Goal: Task Accomplishment & Management: Manage account settings

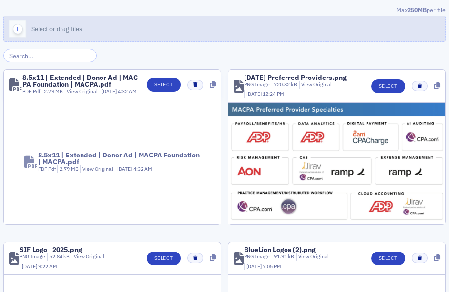
click at [14, 29] on icon "button" at bounding box center [17, 29] width 9 height 9
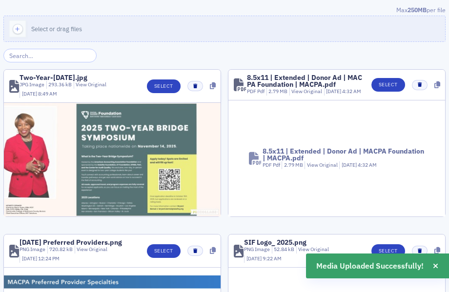
click at [142, 162] on img at bounding box center [112, 160] width 217 height 114
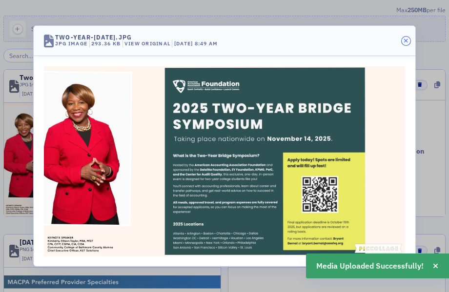
click at [406, 40] on icon "button" at bounding box center [405, 41] width 4 height 6
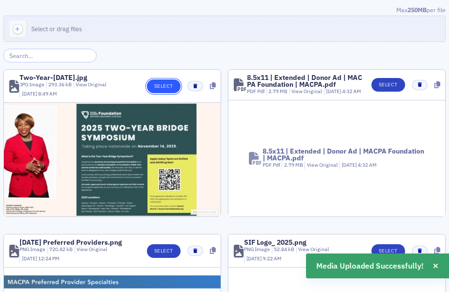
click at [159, 83] on button "Select" at bounding box center [164, 87] width 34 height 14
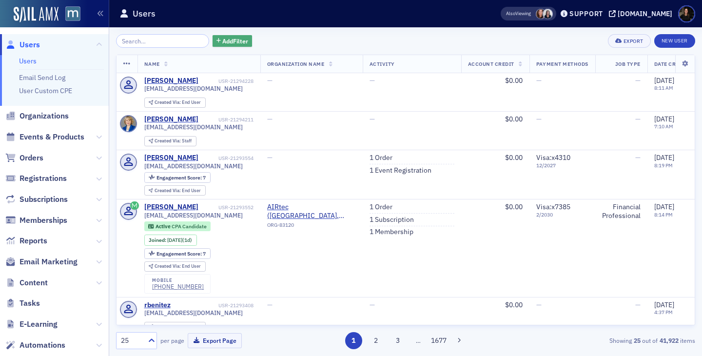
click at [222, 41] on span "Add Filter" at bounding box center [235, 41] width 26 height 9
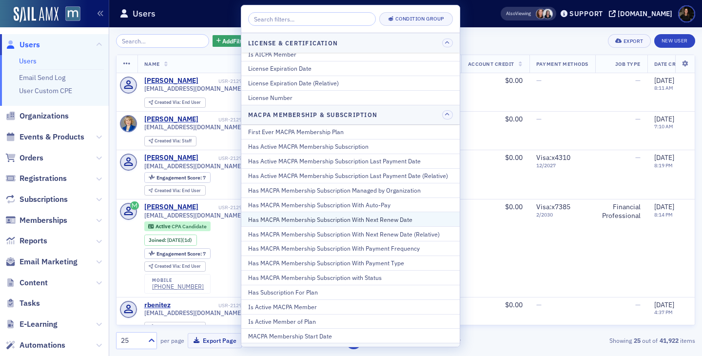
scroll to position [666, 0]
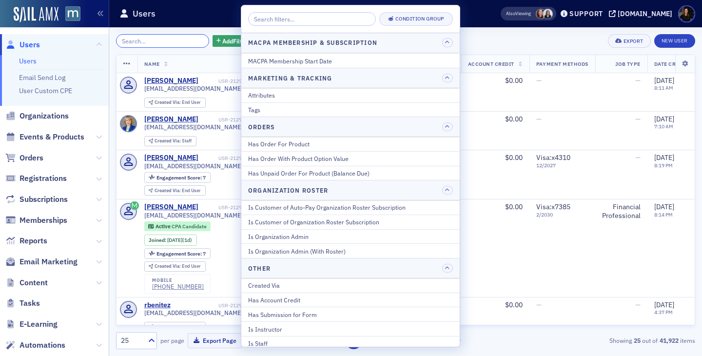
click at [163, 42] on input "search" at bounding box center [162, 41] width 93 height 14
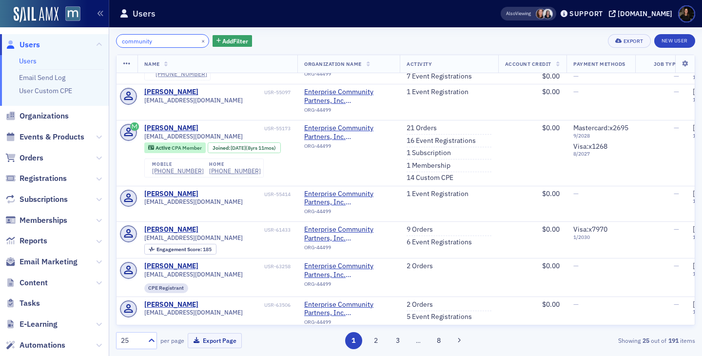
scroll to position [1094, 0]
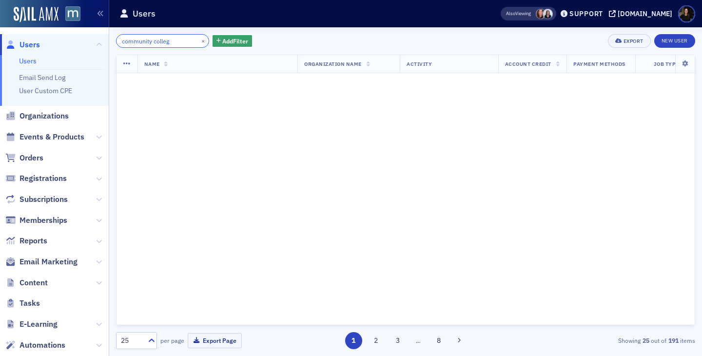
scroll to position [1094, 0]
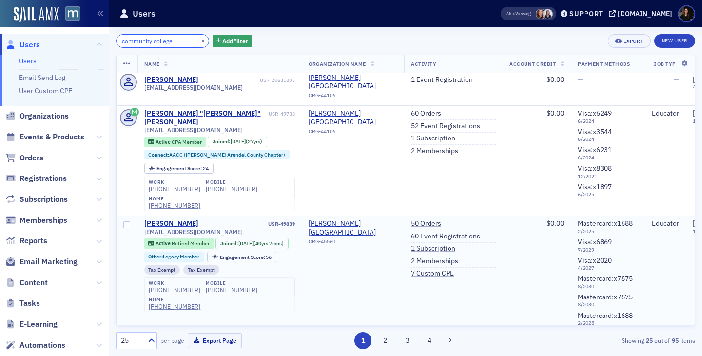
scroll to position [950, 0]
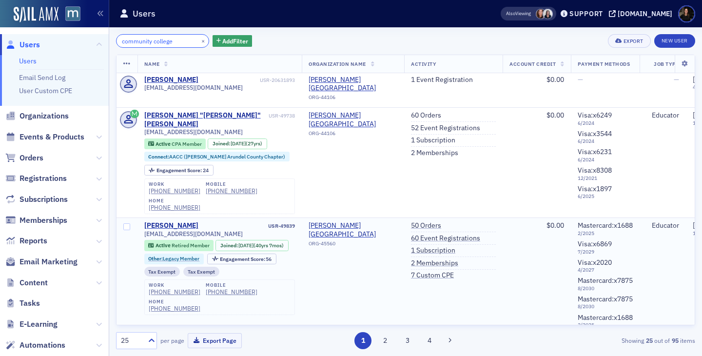
type input "community college"
click at [224, 238] on div "mgardner@howardcc.edu" at bounding box center [219, 233] width 151 height 7
drag, startPoint x: 218, startPoint y: 248, endPoint x: 143, endPoint y: 252, distance: 74.2
click at [143, 252] on td "Mary Gardner USR-49839 mgardner@howardcc.edu Active Retired Member Joined : 1/1…" at bounding box center [220, 284] width 165 height 132
copy span "mgardner@howardcc.edu"
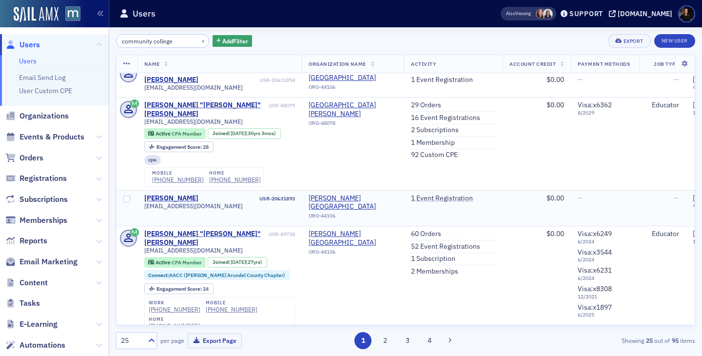
scroll to position [801, 0]
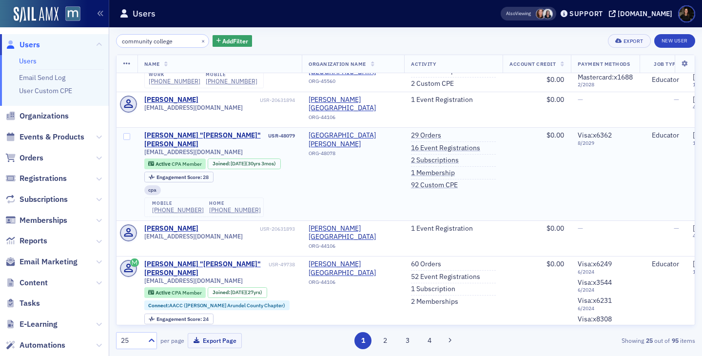
drag, startPoint x: 233, startPoint y: 178, endPoint x: 238, endPoint y: 180, distance: 5.7
click at [239, 156] on div "kennethgoldberg83@gmail.com" at bounding box center [219, 151] width 151 height 7
drag, startPoint x: 234, startPoint y: 184, endPoint x: 139, endPoint y: 182, distance: 95.1
click at [139, 182] on td "Kenneth "Ken" Goldberg USR-48079 kennethgoldberg83@gmail.com Active CPA Member …" at bounding box center [220, 174] width 165 height 93
copy span "kennethgoldberg83@gmail.com"
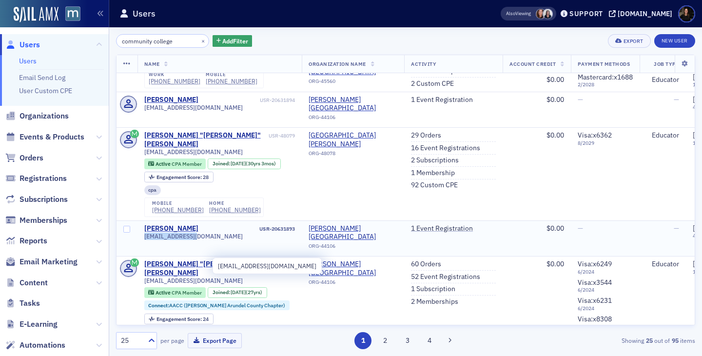
drag, startPoint x: 203, startPoint y: 264, endPoint x: 143, endPoint y: 265, distance: 60.0
click at [143, 257] on td "Gretchen Mester USR-20631893 gmester@aacc.edu" at bounding box center [220, 238] width 165 height 36
copy span "gmester@aacc.edu"
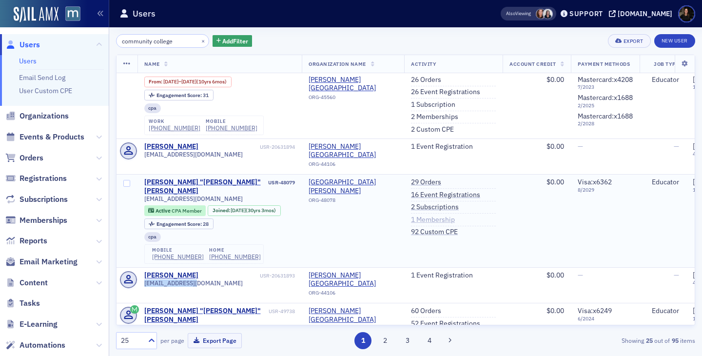
scroll to position [753, 0]
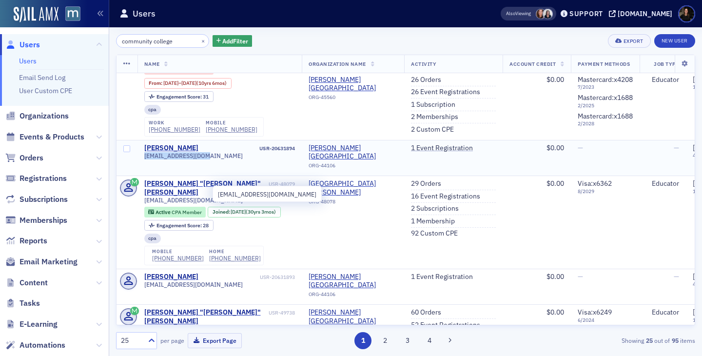
drag, startPoint x: 207, startPoint y: 194, endPoint x: 144, endPoint y: 196, distance: 62.9
click at [144, 159] on span "slkorbelak@aacc.edu" at bounding box center [193, 155] width 99 height 7
copy span "slkorbelak@aacc.edu"
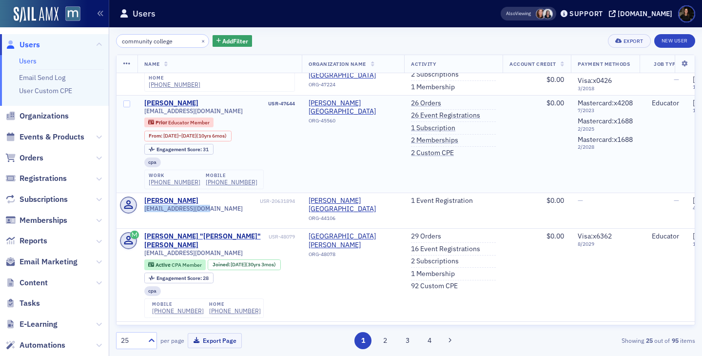
scroll to position [699, 0]
drag, startPoint x: 229, startPoint y: 150, endPoint x: 143, endPoint y: 150, distance: 85.8
click at [143, 150] on td "Lindsey Patterson USR-47644 lindseypatterson2@gmail.com Prior Educator Member F…" at bounding box center [220, 145] width 165 height 98
copy div "lindseypatterson2@gmail.com"
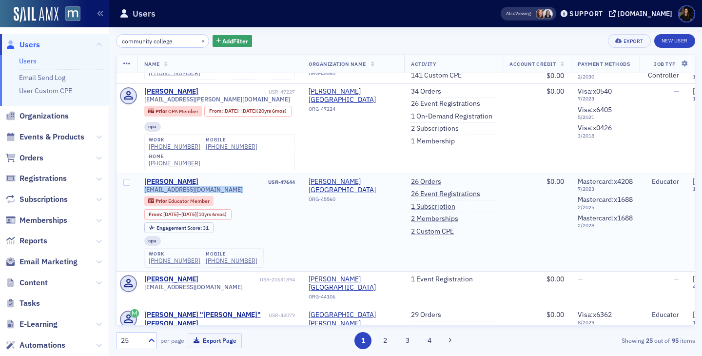
scroll to position [615, 0]
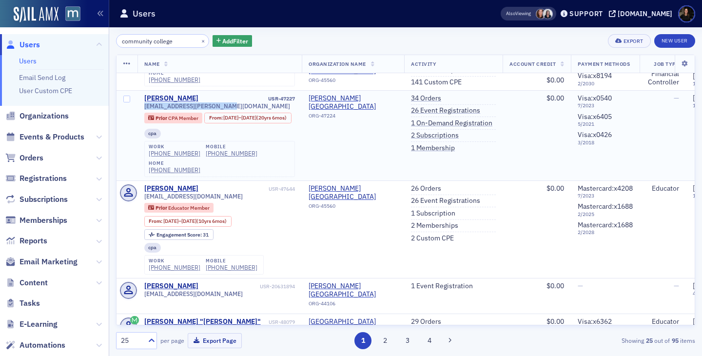
drag, startPoint x: 227, startPoint y: 146, endPoint x: 141, endPoint y: 149, distance: 86.4
click at [141, 149] on td "Shawn Chesnutwood USR-47227 schesnutwood@frederick.edu Prior CPA Member From : …" at bounding box center [220, 135] width 165 height 90
copy span "schesnutwood@frederick.edu"
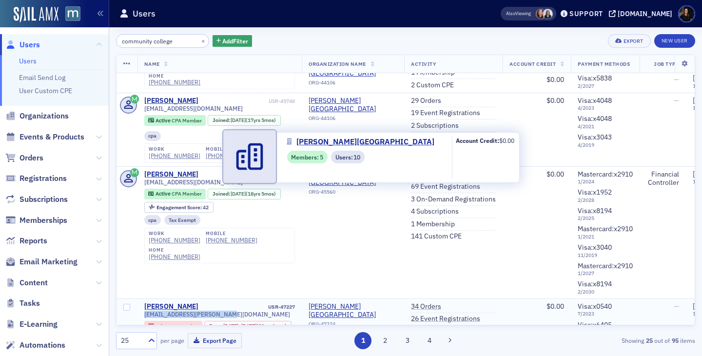
scroll to position [410, 0]
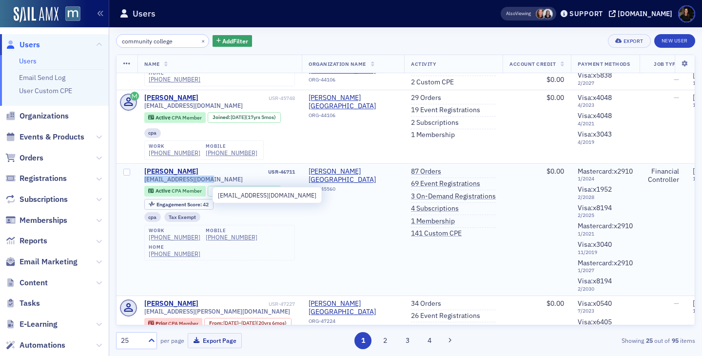
drag, startPoint x: 217, startPoint y: 197, endPoint x: 143, endPoint y: 194, distance: 73.7
click at [143, 194] on td "Verna Bernoi USR-46711 mvbernoi@comcast.net Active CPA Member Joined : 3/20/200…" at bounding box center [220, 229] width 165 height 132
copy span "mvbernoi@comcast.net"
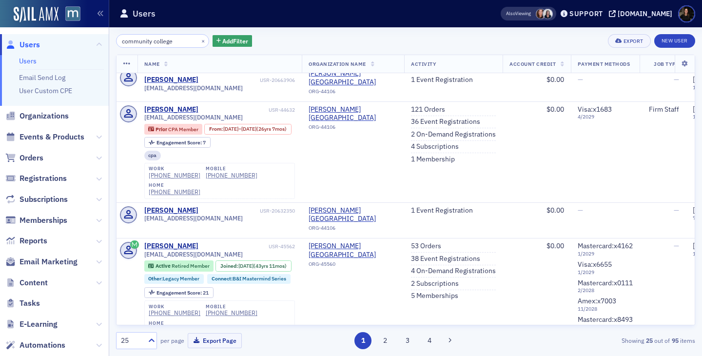
scroll to position [43, 0]
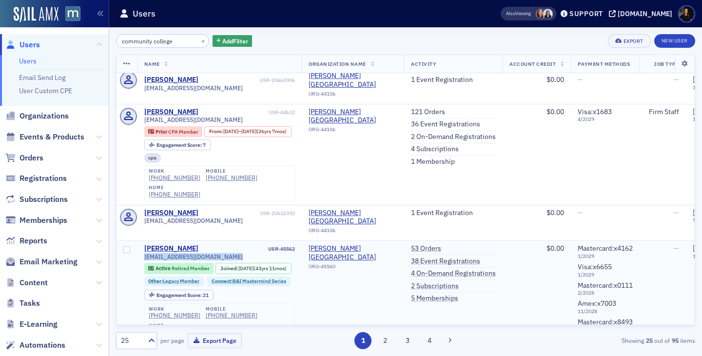
drag, startPoint x: 217, startPoint y: 253, endPoint x: 142, endPoint y: 254, distance: 74.1
click at [142, 254] on td "Lynn Coleman USR-45562 lynnmarie445@yahoo.com Active Retired Member Joined : 9/…" at bounding box center [220, 292] width 165 height 102
copy div "lynnmarie445@yahoo.com"
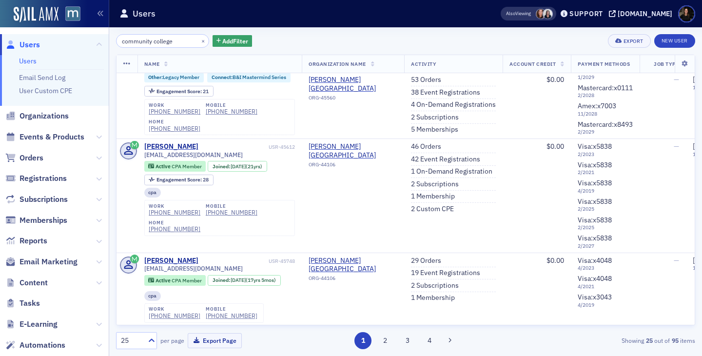
scroll to position [301, 0]
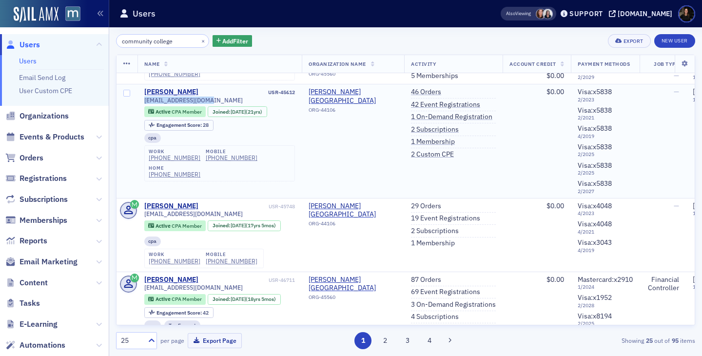
drag, startPoint x: 218, startPoint y: 115, endPoint x: 140, endPoint y: 117, distance: 77.6
click at [140, 117] on td "Melissa Beardmore USR-45612 mabeardmore@aacc.edu Active CPA Member Joined : 8/2…" at bounding box center [220, 141] width 165 height 114
copy span "mabeardmore@aacc.edu"
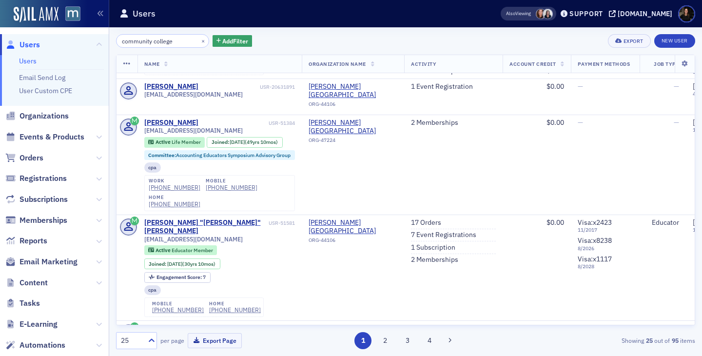
scroll to position [1293, 0]
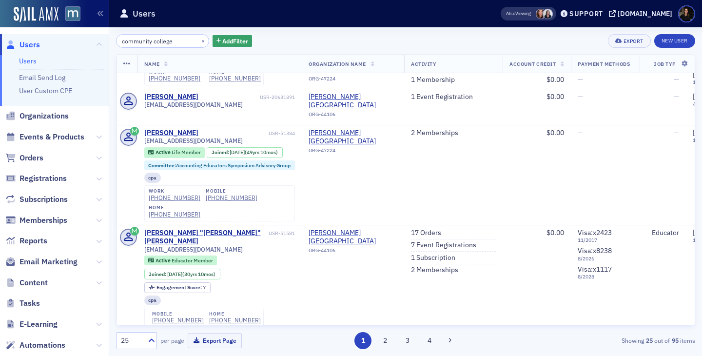
click at [136, 338] on div "25" at bounding box center [131, 341] width 21 height 10
click at [131, 267] on div "50" at bounding box center [136, 263] width 28 height 10
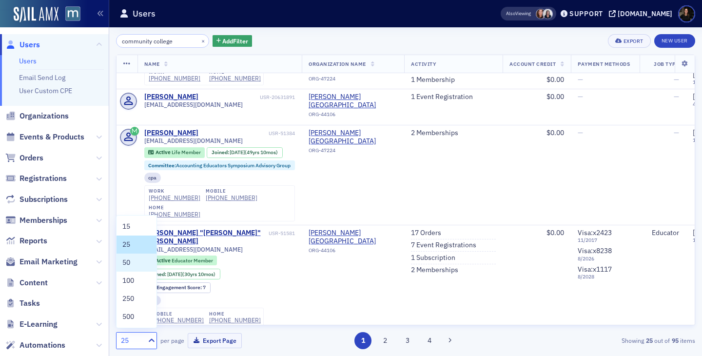
scroll to position [0, 0]
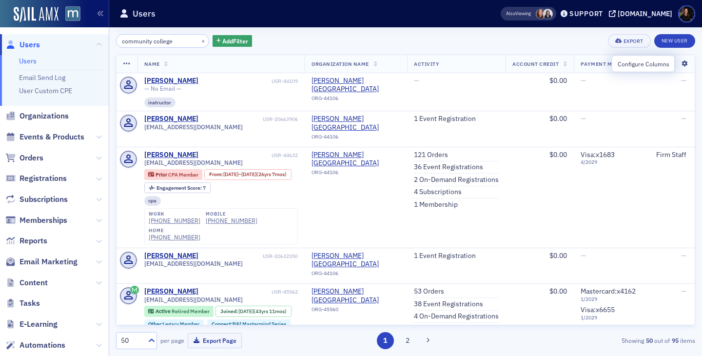
click at [691, 66] on icon at bounding box center [685, 64] width 20 height 6
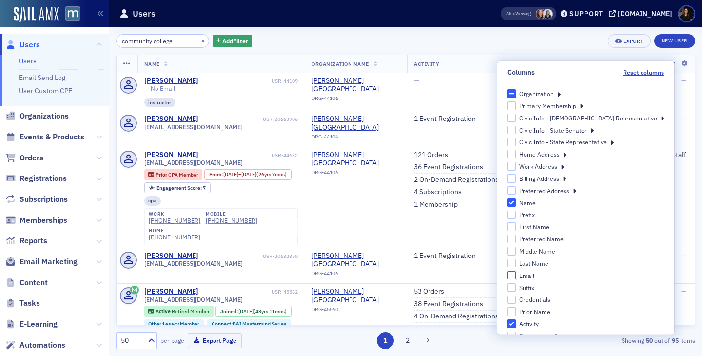
click at [517, 276] on input "Email" at bounding box center [512, 275] width 9 height 9
checkbox input "true"
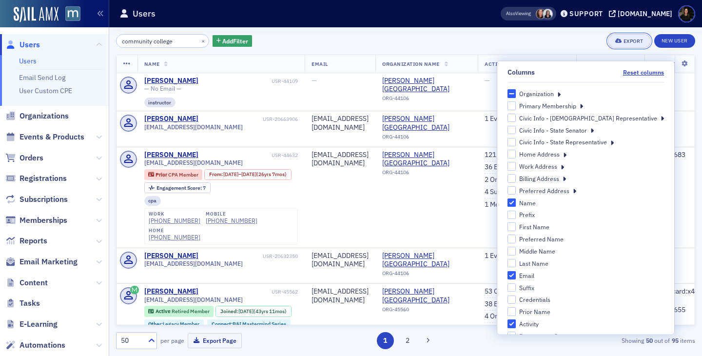
click at [624, 41] on div "Export" at bounding box center [634, 41] width 20 height 5
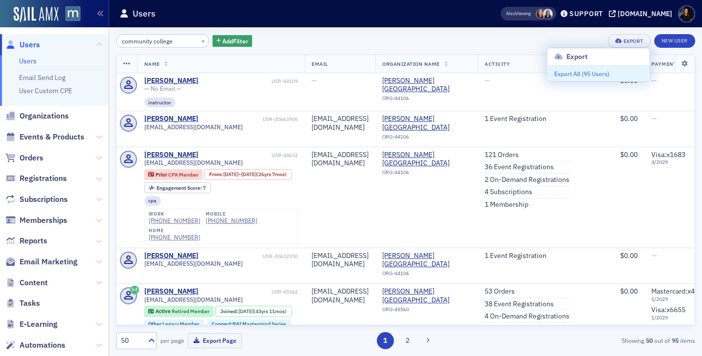
click at [587, 77] on button "Export All ( 95 Users )" at bounding box center [599, 74] width 102 height 16
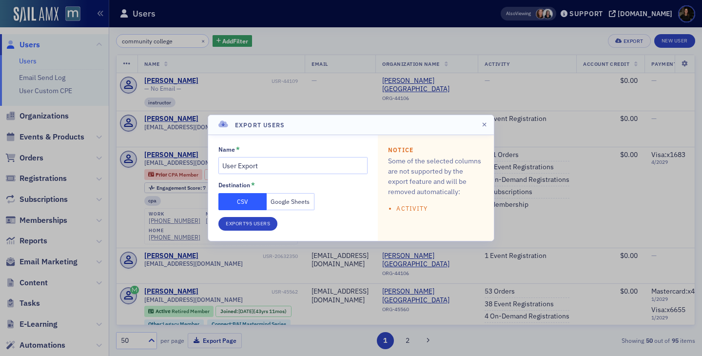
click at [296, 202] on button "Google Sheets" at bounding box center [291, 201] width 48 height 17
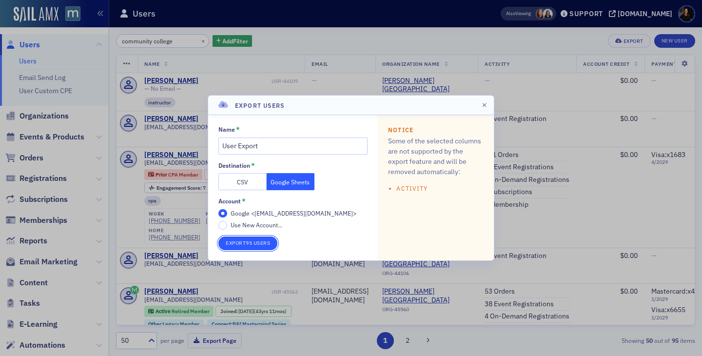
click at [237, 246] on button "Export 95 Users" at bounding box center [248, 244] width 59 height 14
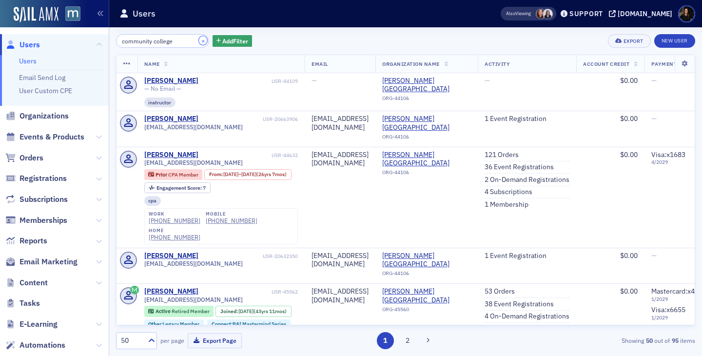
click at [199, 40] on button "×" at bounding box center [203, 40] width 9 height 9
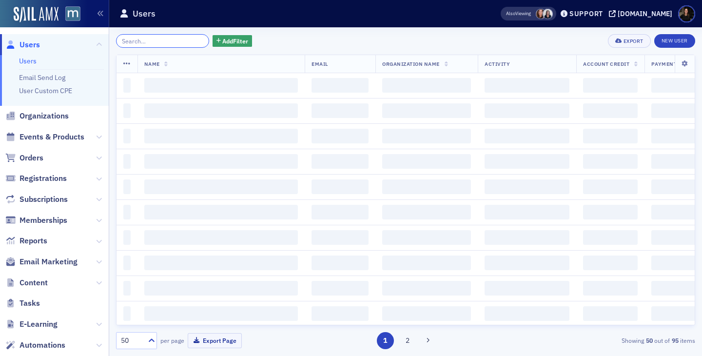
click at [172, 40] on input "search" at bounding box center [162, 41] width 93 height 14
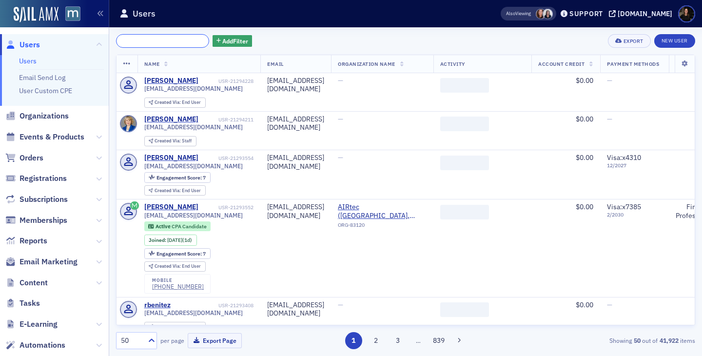
type input "b"
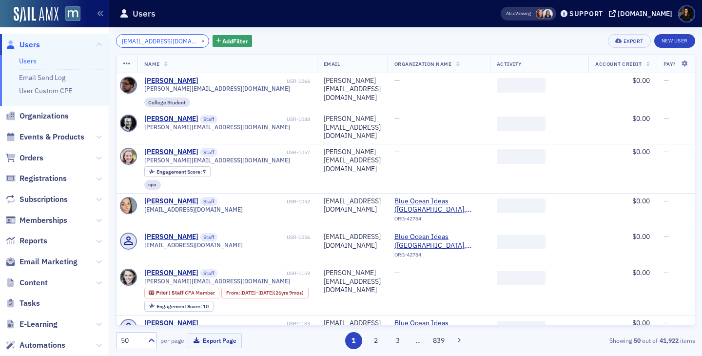
scroll to position [0, 2]
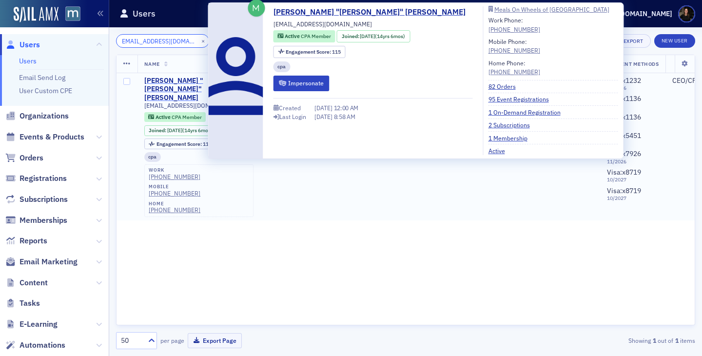
type input "jan_jhcpa@comcast.net"
click at [163, 79] on div "Janet "JAN" Heifner" at bounding box center [184, 90] width 81 height 26
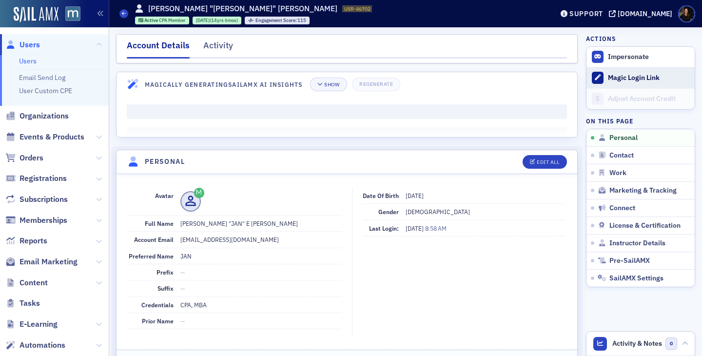
click at [632, 79] on div "Magic Login Link" at bounding box center [649, 78] width 82 height 9
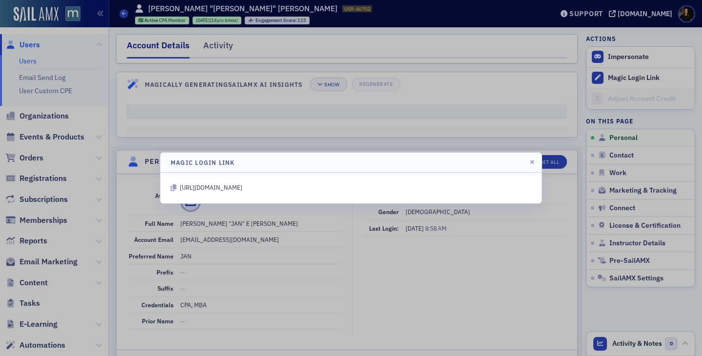
click at [175, 189] on icon at bounding box center [174, 187] width 6 height 7
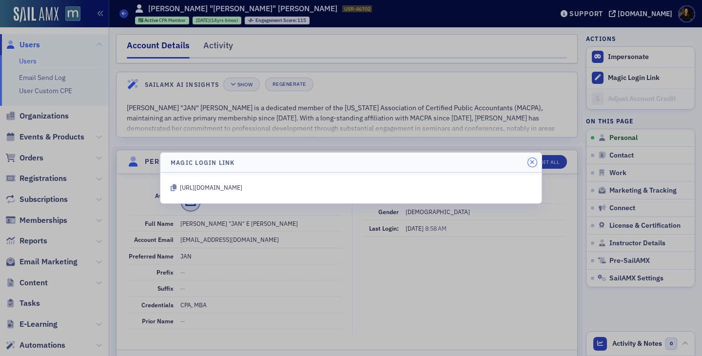
click at [536, 160] on button "button" at bounding box center [532, 162] width 9 height 9
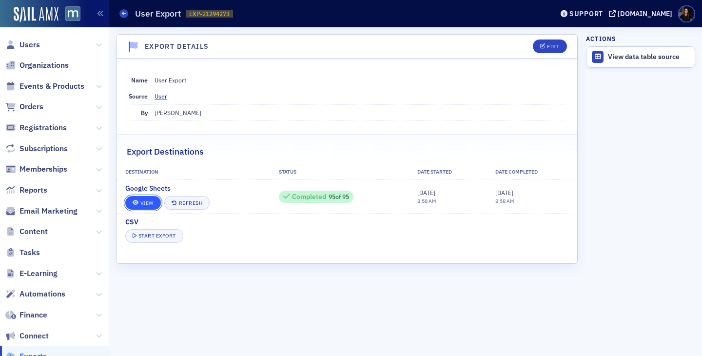
click at [137, 202] on span at bounding box center [136, 202] width 6 height 5
click at [33, 47] on span "Users" at bounding box center [30, 45] width 20 height 11
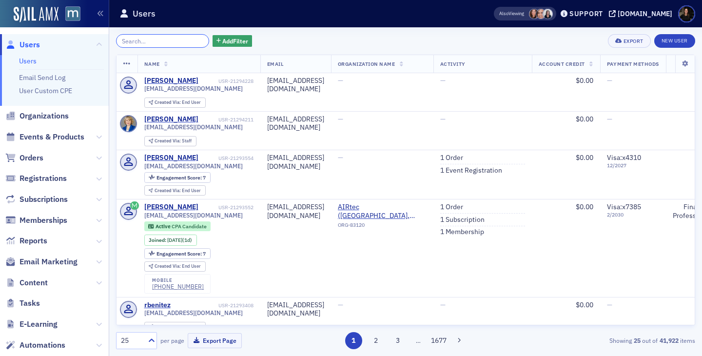
paste input "ed.frere@advantagefinanceandtax.com"
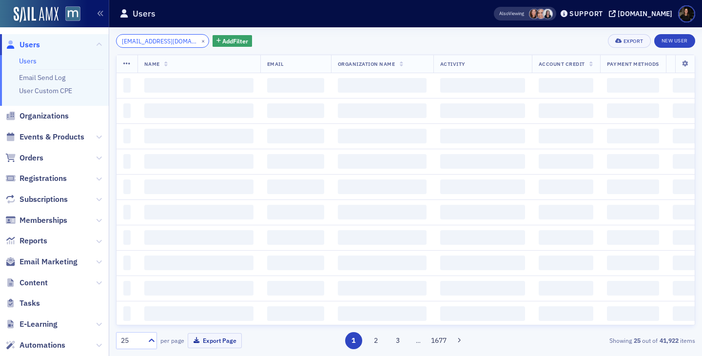
scroll to position [0, 41]
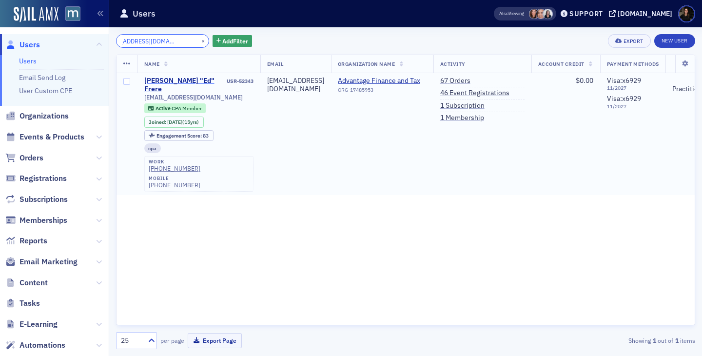
type input "ed.frere@advantagefinanceandtax.com"
click at [170, 83] on div "Edward "Ed" Frere" at bounding box center [184, 85] width 81 height 17
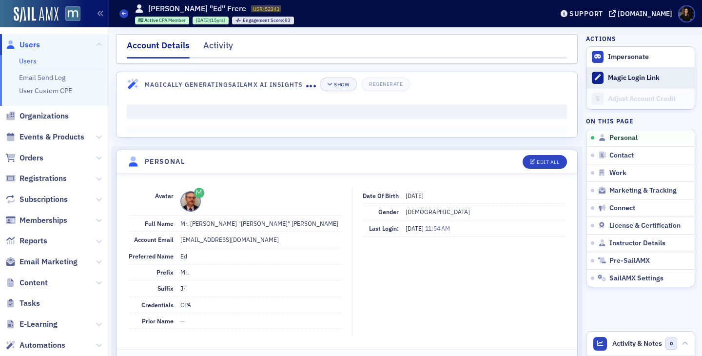
click at [621, 72] on button "Magic Login Link" at bounding box center [641, 77] width 108 height 21
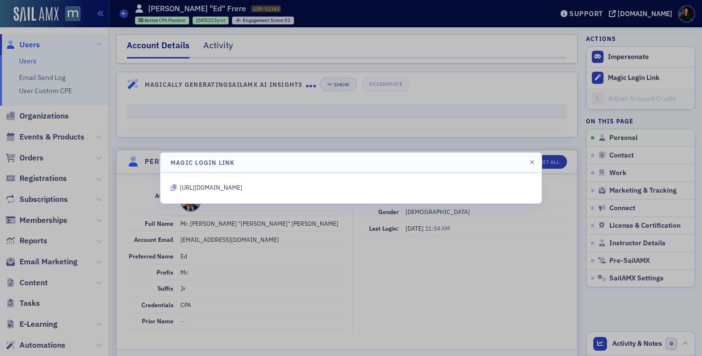
click at [176, 186] on icon at bounding box center [174, 187] width 6 height 7
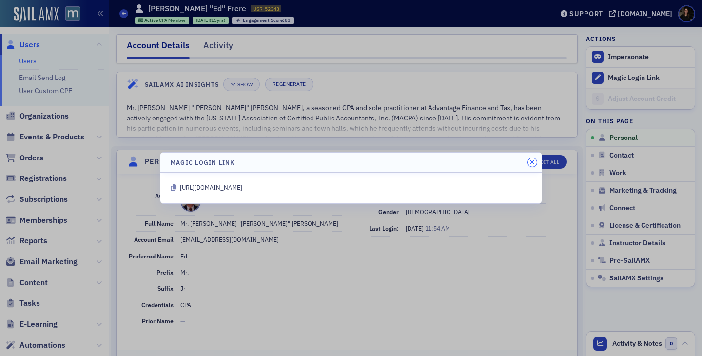
click at [533, 160] on icon "button" at bounding box center [532, 162] width 4 height 6
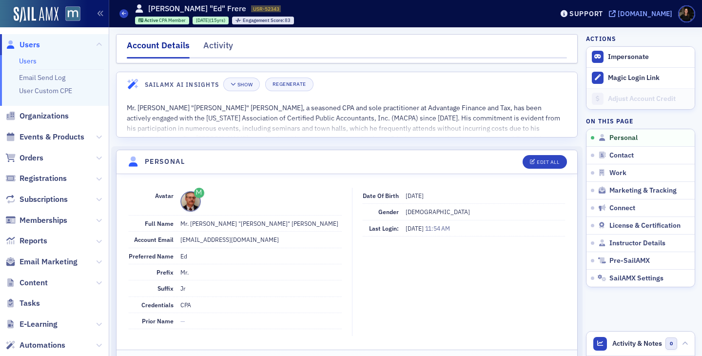
click at [656, 10] on div "[DOMAIN_NAME]" at bounding box center [645, 13] width 55 height 9
click at [30, 41] on span "Users" at bounding box center [30, 45] width 20 height 11
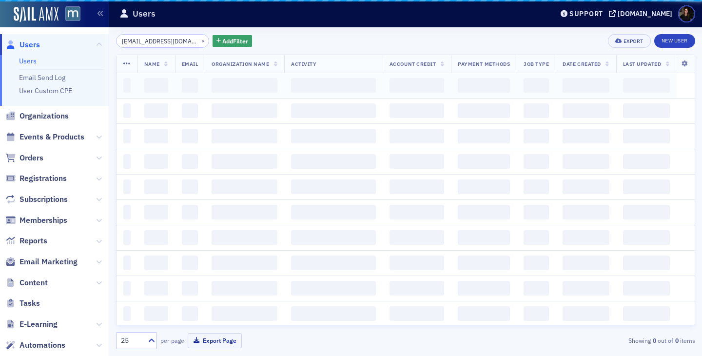
scroll to position [0, 41]
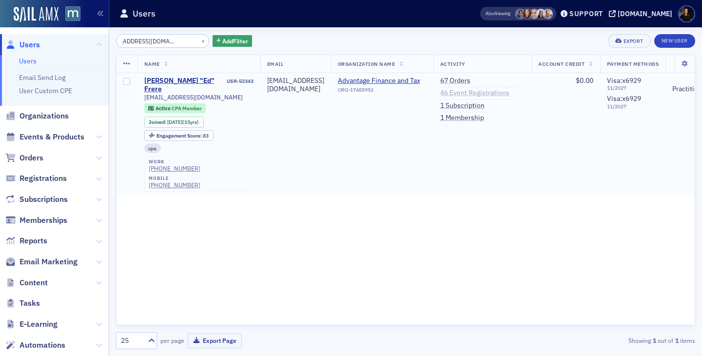
click at [510, 94] on link "46 Event Registrations" at bounding box center [474, 93] width 69 height 9
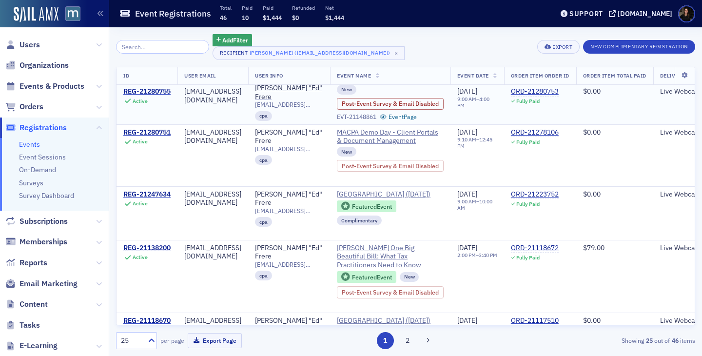
scroll to position [24, 0]
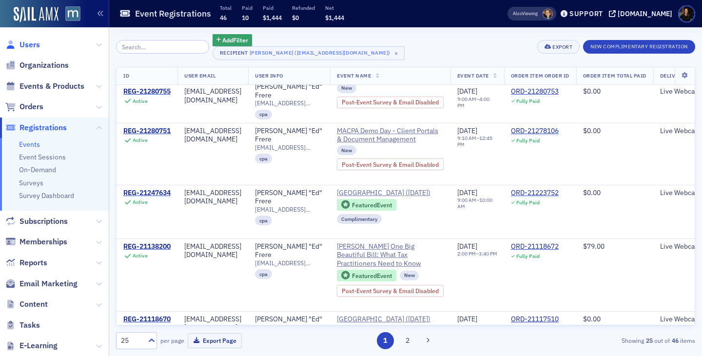
click at [27, 47] on span "Users" at bounding box center [30, 45] width 20 height 11
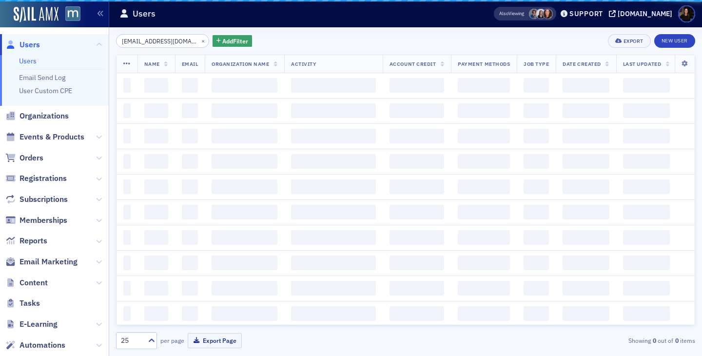
scroll to position [0, 41]
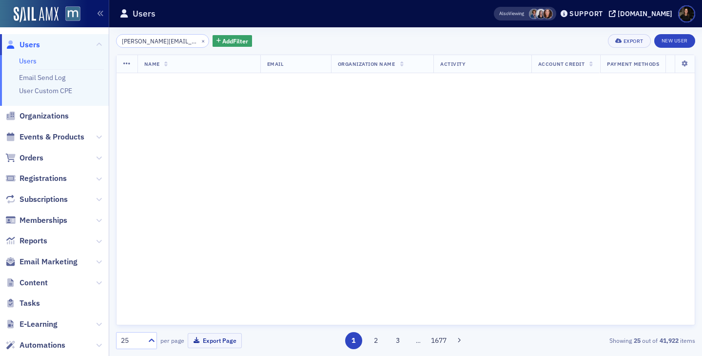
scroll to position [0, 6]
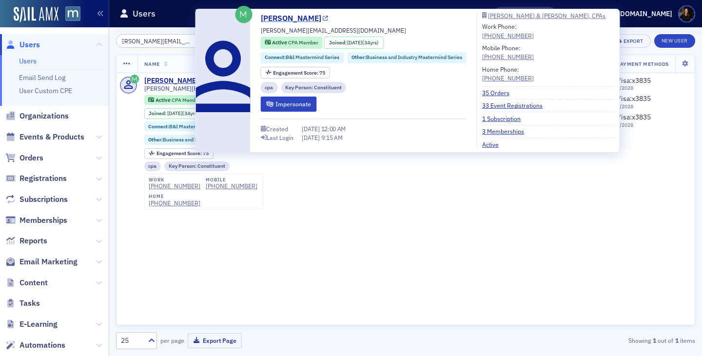
type input "[PERSON_NAME][EMAIL_ADDRESS][DOMAIN_NAME]"
click at [280, 19] on link "Brad Mendelson" at bounding box center [295, 19] width 68 height 12
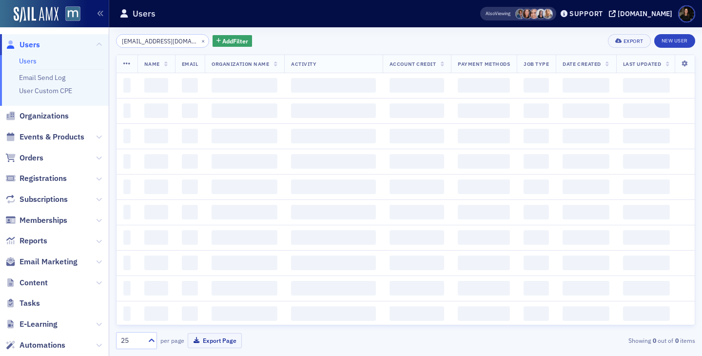
scroll to position [0, 41]
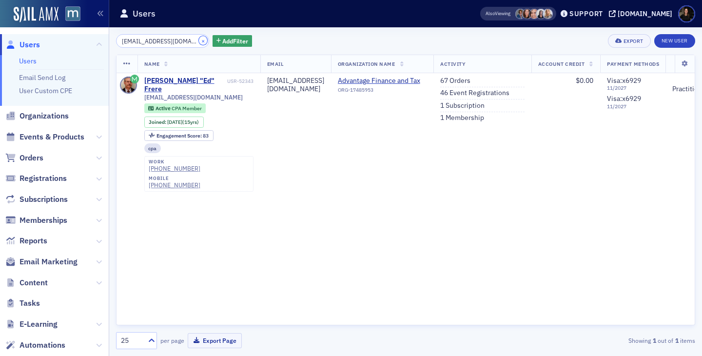
click at [199, 39] on button "×" at bounding box center [203, 40] width 9 height 9
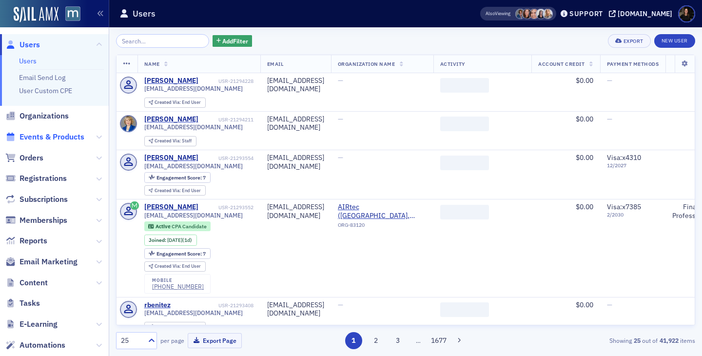
click at [54, 138] on span "Events & Products" at bounding box center [52, 137] width 65 height 11
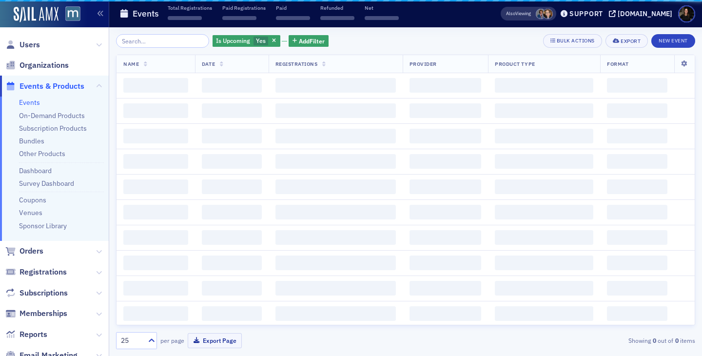
click at [185, 41] on input "search" at bounding box center [162, 41] width 93 height 14
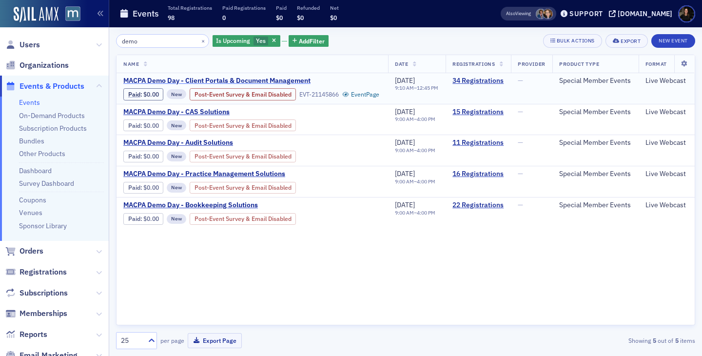
type input "demo"
click at [165, 80] on span "MACPA Demo Day - Client Portals & Document Management" at bounding box center [216, 81] width 187 height 9
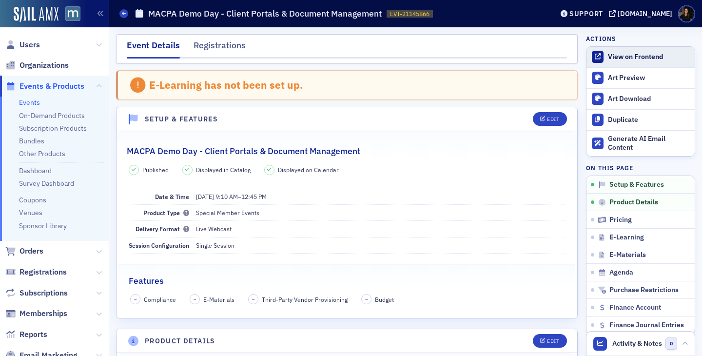
click at [634, 53] on div "View on Frontend" at bounding box center [649, 57] width 82 height 9
click at [27, 43] on span "Users" at bounding box center [30, 45] width 20 height 11
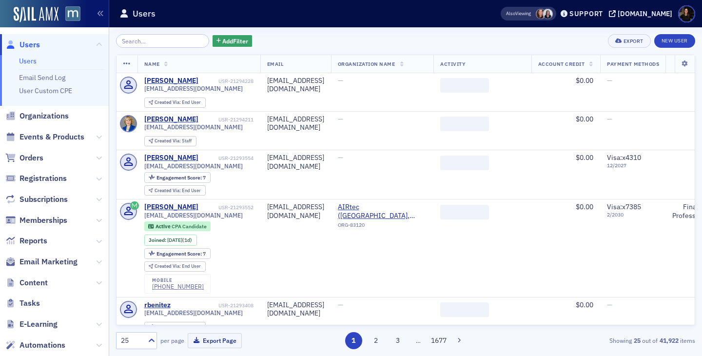
click at [164, 41] on input "search" at bounding box center [162, 41] width 93 height 14
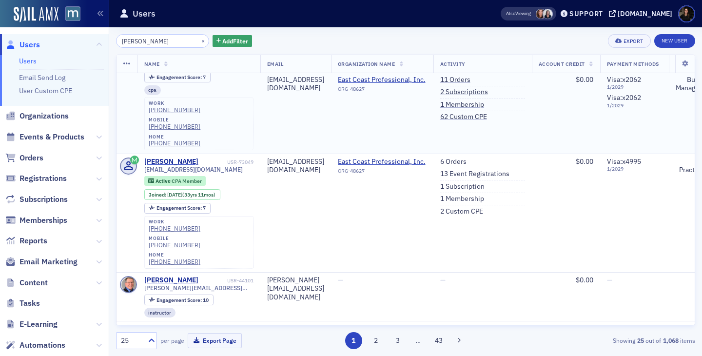
scroll to position [51, 0]
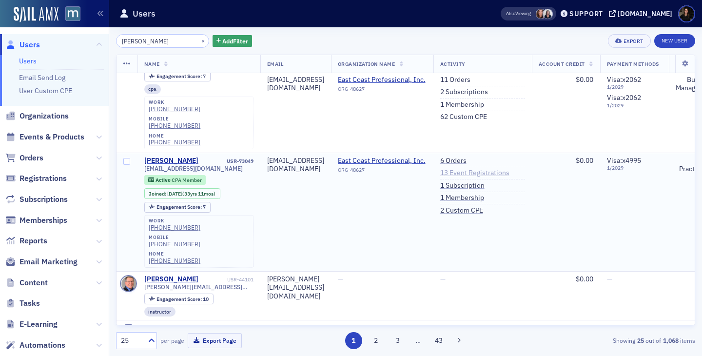
type input "John Hor"
click at [498, 169] on link "13 Event Registrations" at bounding box center [474, 173] width 69 height 9
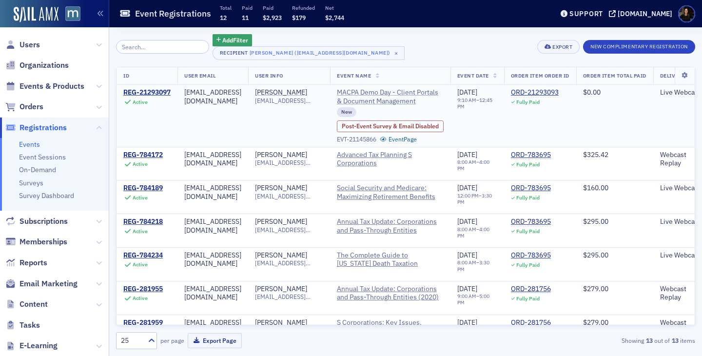
click at [392, 90] on span "MACPA Demo Day - Client Portals & Document Management" at bounding box center [390, 96] width 107 height 17
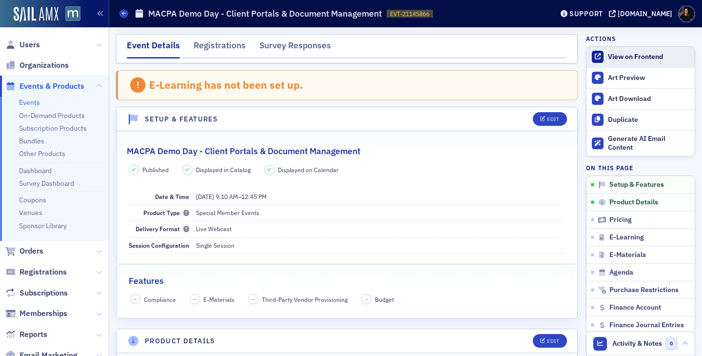
click at [643, 48] on link "View on Frontend" at bounding box center [641, 57] width 108 height 20
click at [610, 54] on div "View on Frontend" at bounding box center [649, 57] width 82 height 9
click at [208, 49] on div "Registrations" at bounding box center [220, 48] width 52 height 18
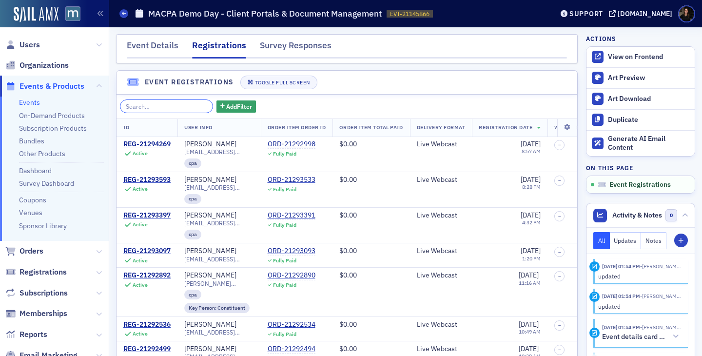
click at [149, 105] on input "search" at bounding box center [166, 106] width 93 height 14
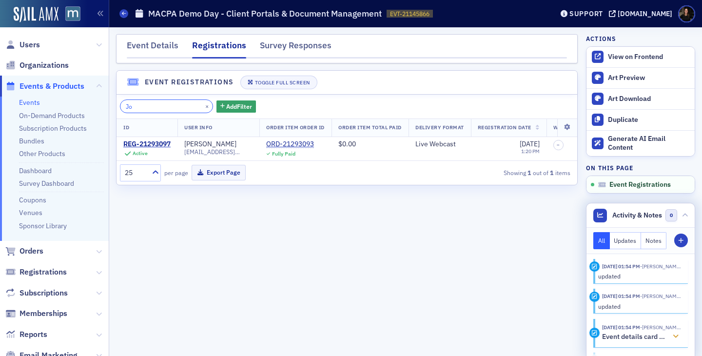
type input "Jo"
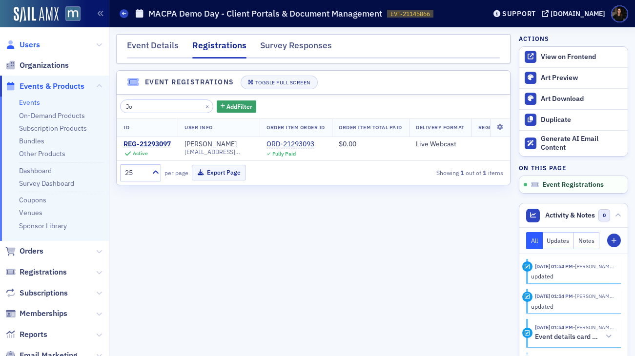
click at [29, 47] on span "Users" at bounding box center [30, 45] width 20 height 11
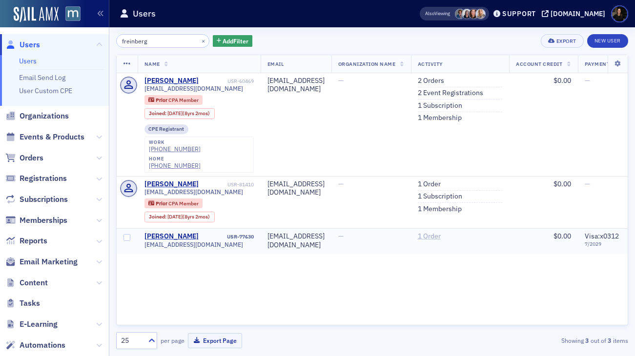
type input "freinberg"
click at [440, 232] on link "1 Order" at bounding box center [429, 236] width 23 height 9
click at [362, 259] on div "Name Email Organization Name Activity Account Credit Payment Methods Job Type D…" at bounding box center [372, 190] width 512 height 271
click at [364, 273] on div "Name Email Organization Name Activity Account Credit Payment Methods Job Type D…" at bounding box center [372, 190] width 512 height 271
click at [526, 280] on div "Name Email Organization Name Activity Account Credit Payment Methods Job Type D…" at bounding box center [372, 190] width 512 height 271
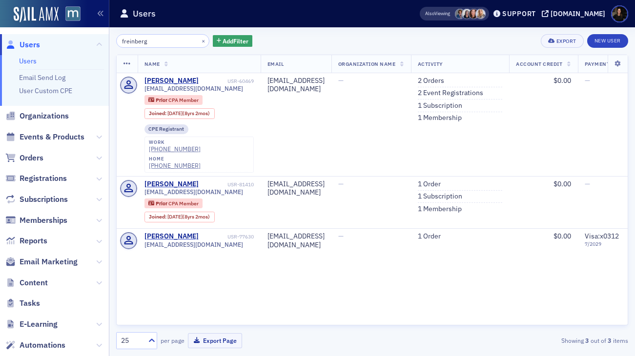
click at [344, 295] on div "Name Email Organization Name Activity Account Credit Payment Methods Job Type D…" at bounding box center [372, 190] width 512 height 271
click at [461, 117] on link "1 Membership" at bounding box center [440, 118] width 44 height 9
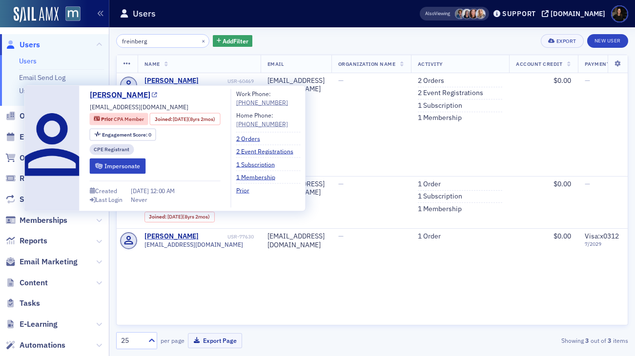
click at [127, 91] on link "Steven Freinberg" at bounding box center [124, 95] width 68 height 12
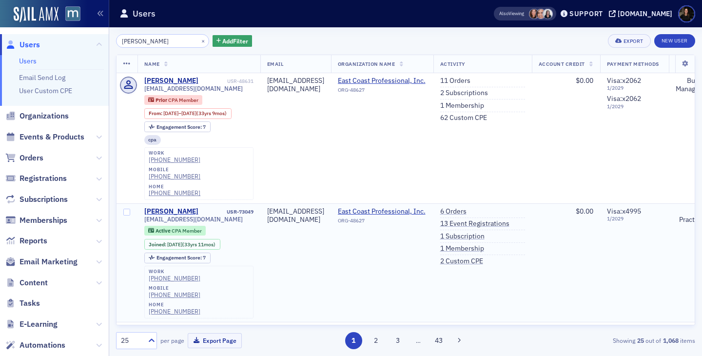
type input "[PERSON_NAME]"
drag, startPoint x: 219, startPoint y: 203, endPoint x: 141, endPoint y: 202, distance: 78.0
click at [141, 203] on td "[PERSON_NAME] USR-73049 [EMAIL_ADDRESS][DOMAIN_NAME] Active CPA Member Joined :…" at bounding box center [199, 262] width 123 height 119
copy span "[EMAIL_ADDRESS][DOMAIN_NAME]"
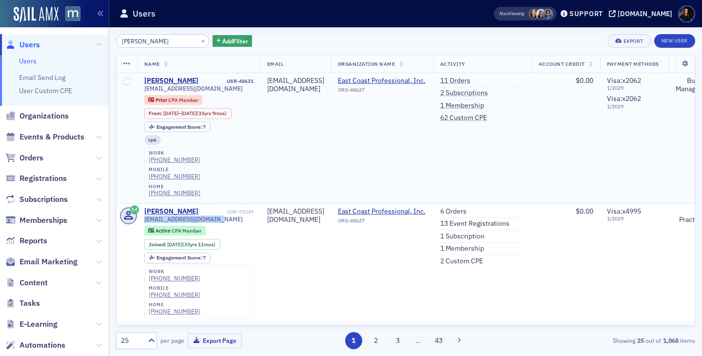
copy span "[EMAIL_ADDRESS][DOMAIN_NAME]"
click at [24, 136] on span "Events & Products" at bounding box center [52, 137] width 65 height 11
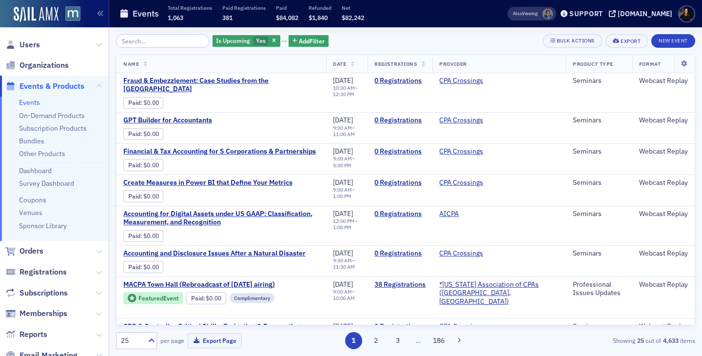
click at [137, 39] on input "search" at bounding box center [162, 41] width 93 height 14
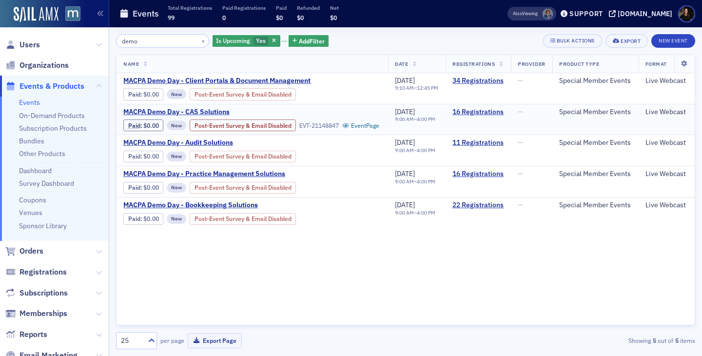
type input "demo"
drag, startPoint x: 420, startPoint y: 121, endPoint x: 404, endPoint y: 121, distance: 16.1
click at [404, 116] on span "[DATE]" at bounding box center [405, 111] width 20 height 9
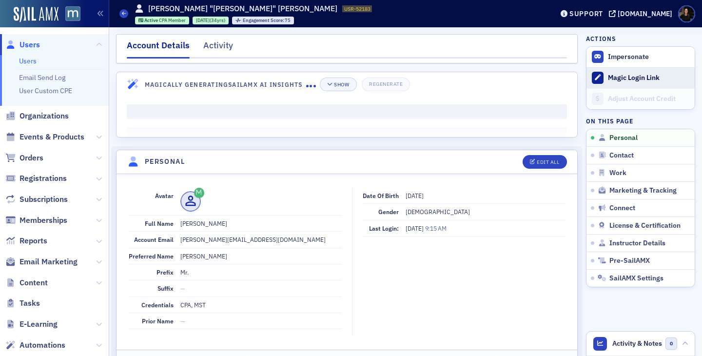
click at [631, 79] on div "Magic Login Link" at bounding box center [649, 78] width 82 height 9
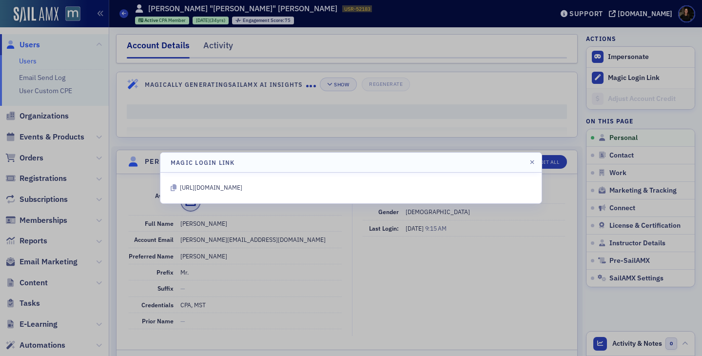
click at [172, 188] on icon at bounding box center [174, 187] width 6 height 7
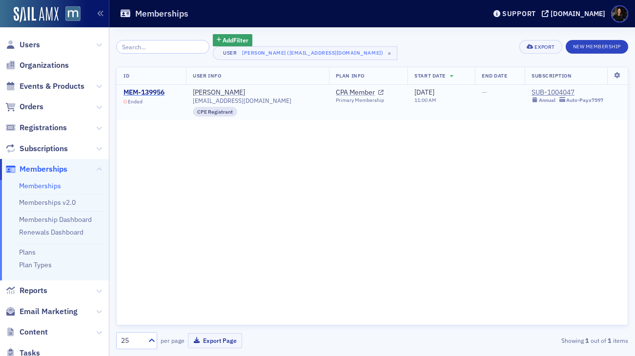
click at [143, 88] on div "MEM-139956" at bounding box center [143, 92] width 41 height 9
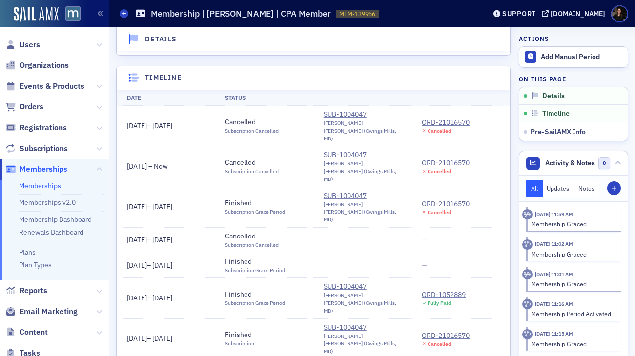
scroll to position [114, 0]
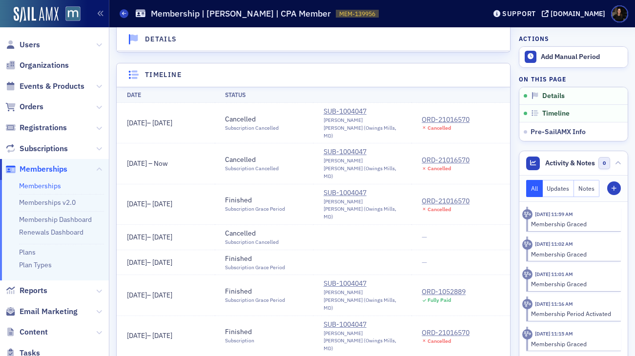
drag, startPoint x: 125, startPoint y: 119, endPoint x: 197, endPoint y: 120, distance: 71.2
click at [197, 120] on td "[DATE] – [DATE]" at bounding box center [166, 123] width 98 height 40
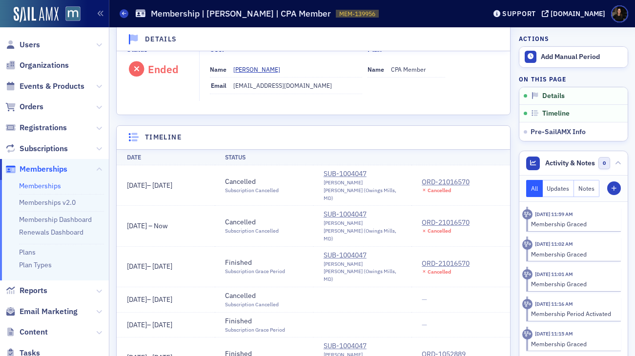
scroll to position [0, 0]
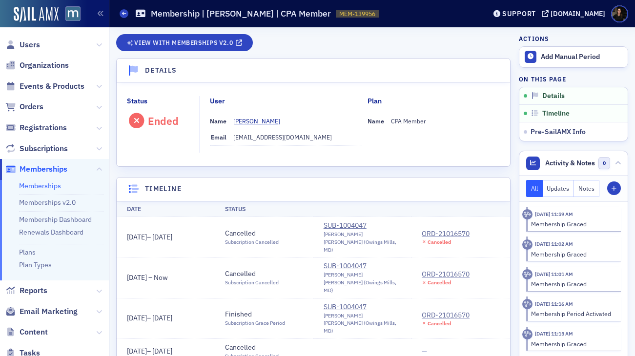
drag, startPoint x: 127, startPoint y: 231, endPoint x: 197, endPoint y: 235, distance: 69.9
click at [197, 235] on td "[DATE] – [DATE]" at bounding box center [166, 237] width 98 height 40
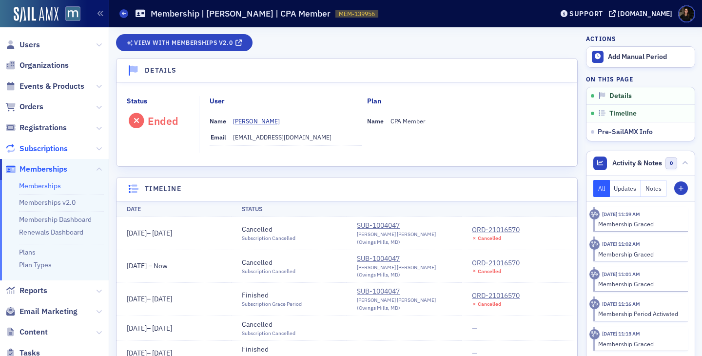
click at [39, 150] on span "Subscriptions" at bounding box center [44, 148] width 48 height 11
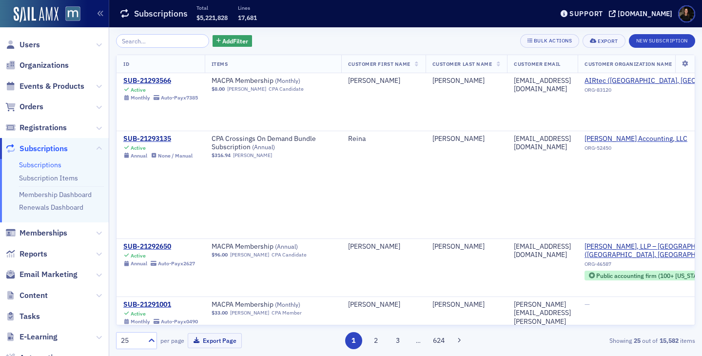
click at [137, 38] on input "search" at bounding box center [162, 41] width 93 height 14
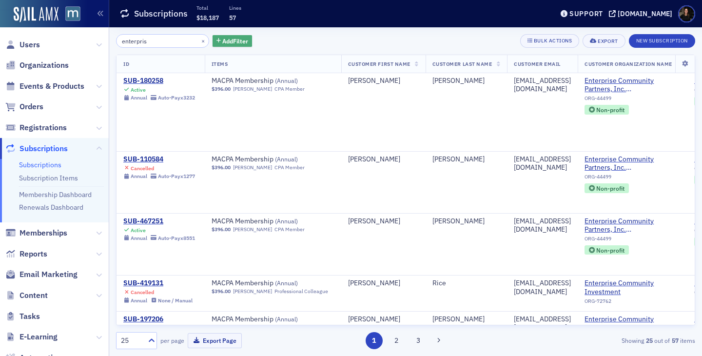
type input "enterpris"
click at [222, 44] on span "Add Filter" at bounding box center [235, 41] width 26 height 9
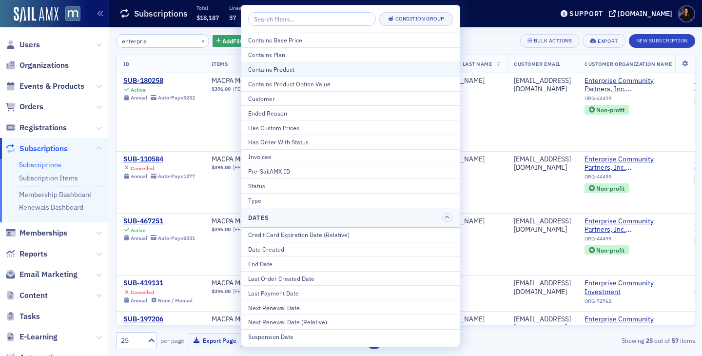
click at [275, 72] on div "Contains Product" at bounding box center [350, 69] width 205 height 9
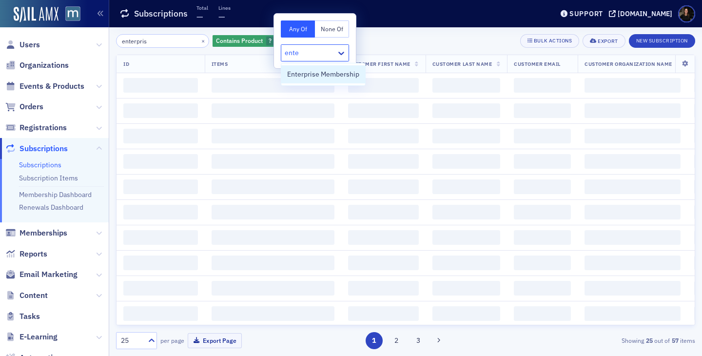
type input "enter"
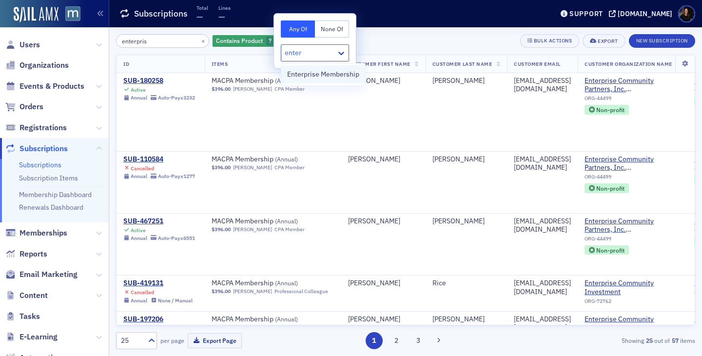
click at [292, 76] on span "Enterprise Membership" at bounding box center [323, 74] width 72 height 10
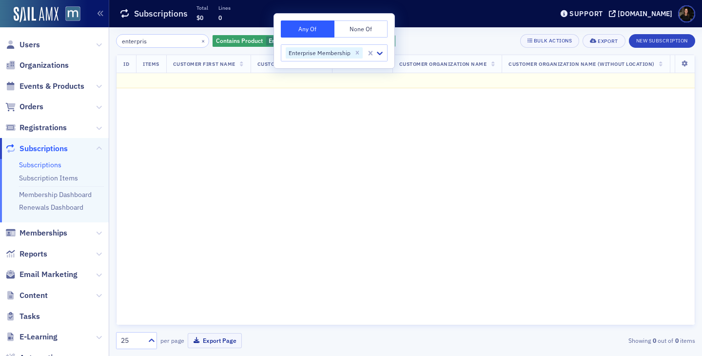
click at [494, 141] on div "ID Items Customer First Name Customer Last Name Customer Email Customer Organiz…" at bounding box center [405, 190] width 579 height 271
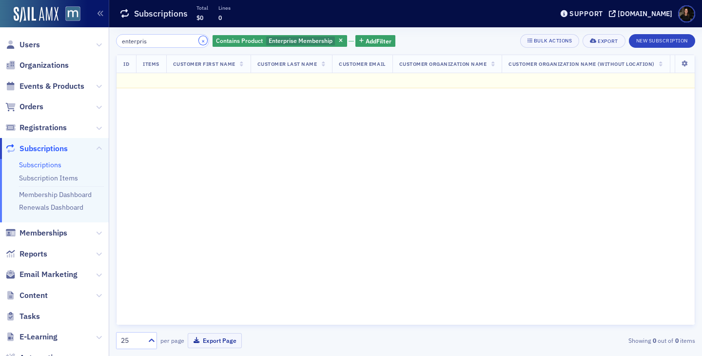
click at [199, 43] on button "×" at bounding box center [203, 40] width 9 height 9
click at [36, 87] on span "Events & Products" at bounding box center [52, 86] width 65 height 11
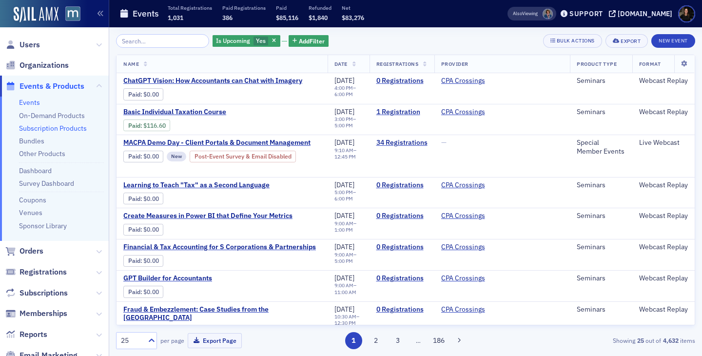
click at [54, 128] on link "Subscription Products" at bounding box center [53, 128] width 68 height 9
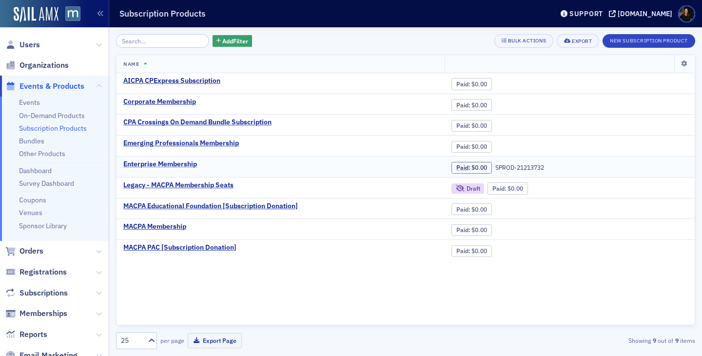
click at [180, 166] on div "Enterprise Membership" at bounding box center [160, 164] width 74 height 9
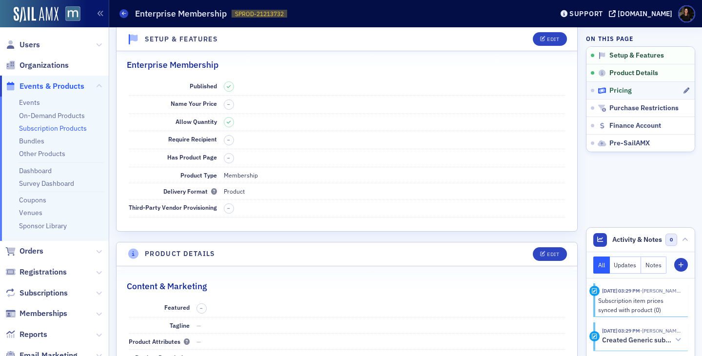
click at [605, 89] on icon at bounding box center [602, 90] width 9 height 7
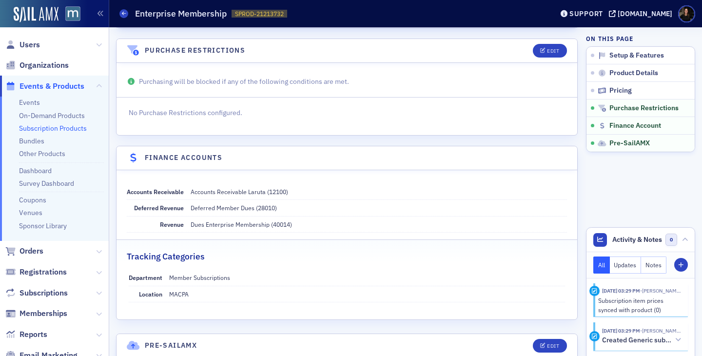
scroll to position [640, 0]
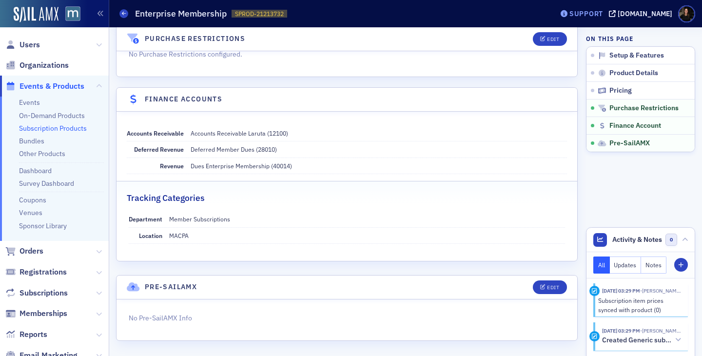
click at [601, 13] on div "Support" at bounding box center [587, 13] width 34 height 9
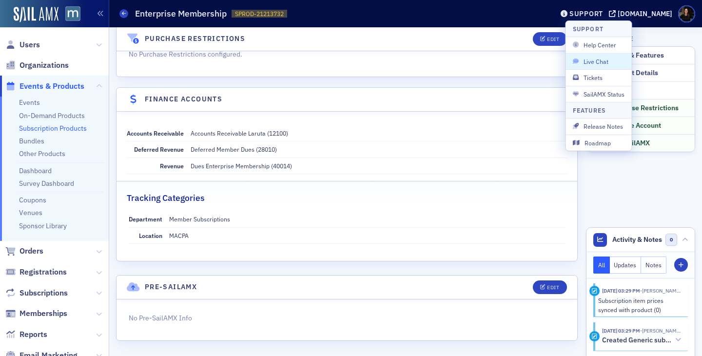
click at [596, 64] on span "Live Chat" at bounding box center [599, 61] width 52 height 9
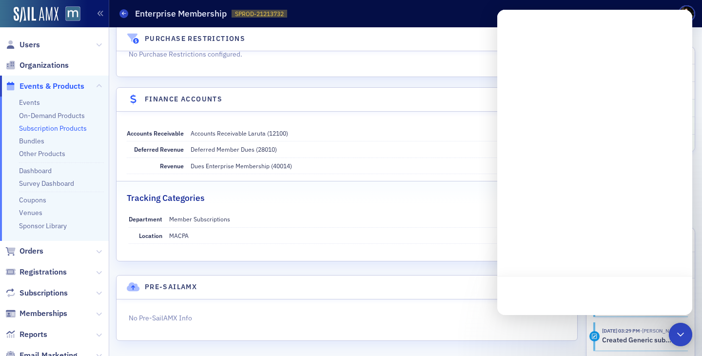
scroll to position [0, 0]
click at [596, 299] on button "Messages" at bounding box center [594, 295] width 65 height 39
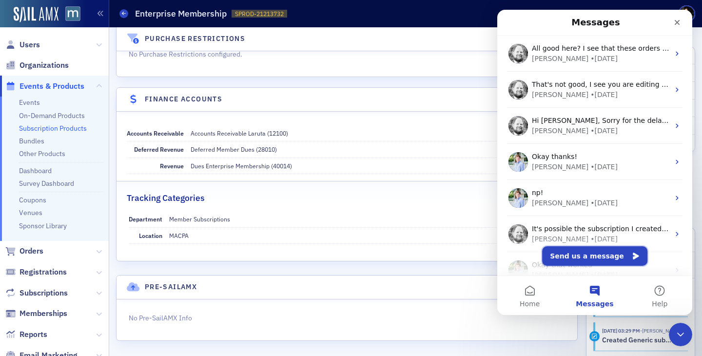
click at [584, 253] on button "Send us a message" at bounding box center [594, 256] width 105 height 20
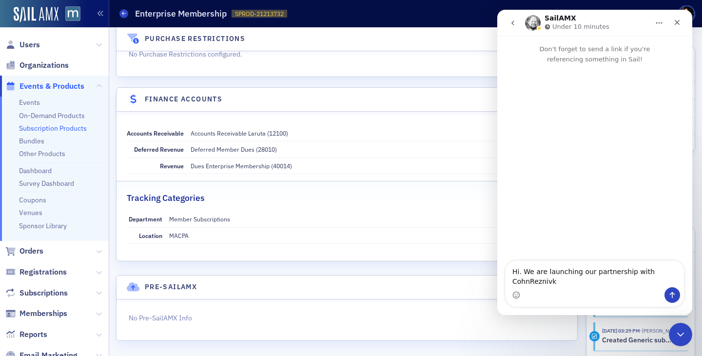
click at [556, 275] on textarea "Hi. We are launching our partnership with CohnReznivk" at bounding box center [595, 274] width 179 height 26
click at [578, 272] on textarea "Hi. We are launching our partnership with CohnReznivk" at bounding box center [595, 274] width 179 height 26
click at [537, 275] on textarea "Hi. We are launched our partnership with CohnReznivk" at bounding box center [595, 274] width 179 height 26
click at [634, 280] on textarea "Hi. We launched our partnership with CohnReznivk" at bounding box center [595, 274] width 179 height 26
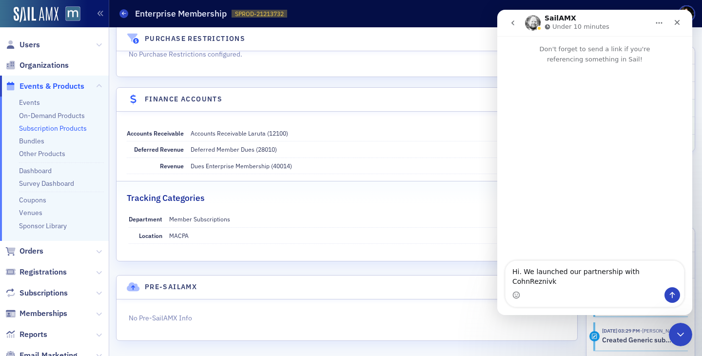
click at [634, 279] on textarea "Hi. We launched our partnership with CohnReznivk" at bounding box center [595, 274] width 179 height 26
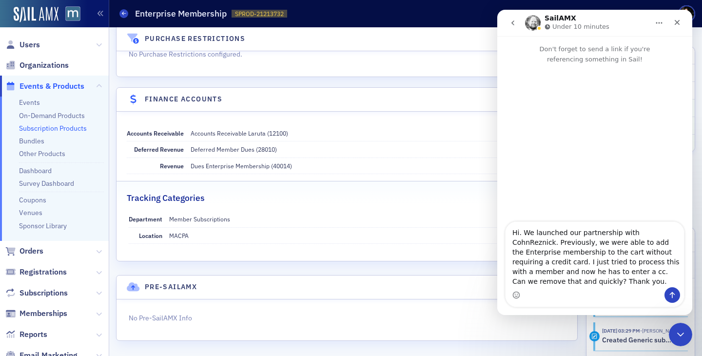
type textarea "Hi. We launched our partnership with CohnReznick. Previously, we were able to a…"
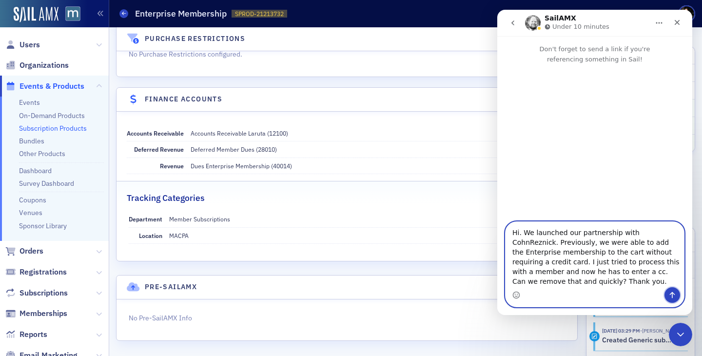
click at [634, 293] on icon "Send a message…" at bounding box center [673, 295] width 8 height 8
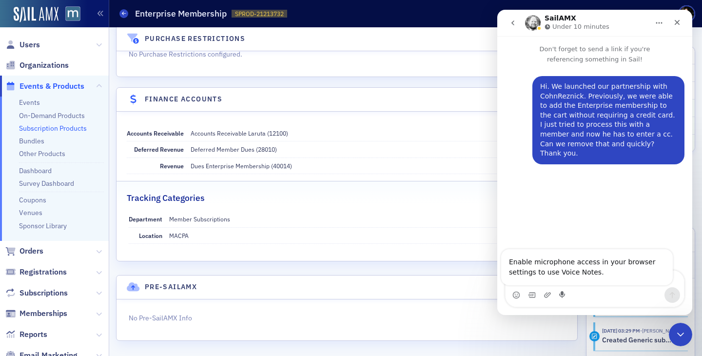
click at [582, 274] on main "SailAMX Under 10 minutes Enable microphone access in your browser settings to u…" at bounding box center [594, 162] width 195 height 305
click at [582, 274] on textarea "Message…" at bounding box center [595, 279] width 179 height 17
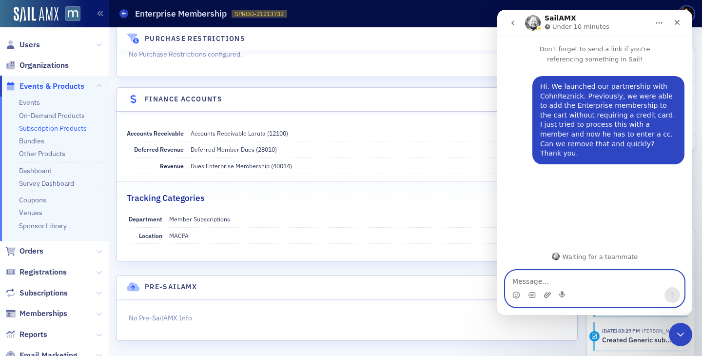
click at [548, 295] on icon "Upload attachment" at bounding box center [548, 295] width 8 height 8
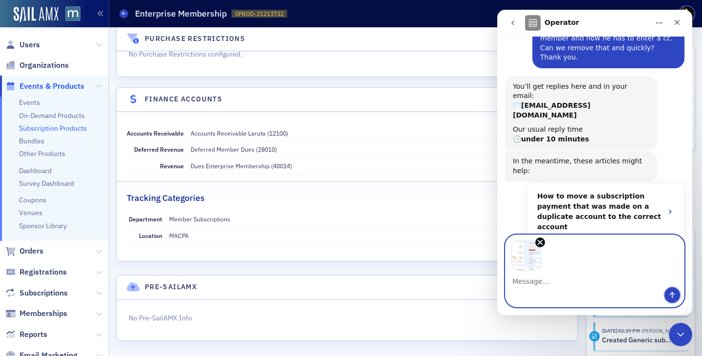
click at [634, 295] on icon "Send a message…" at bounding box center [673, 295] width 8 height 8
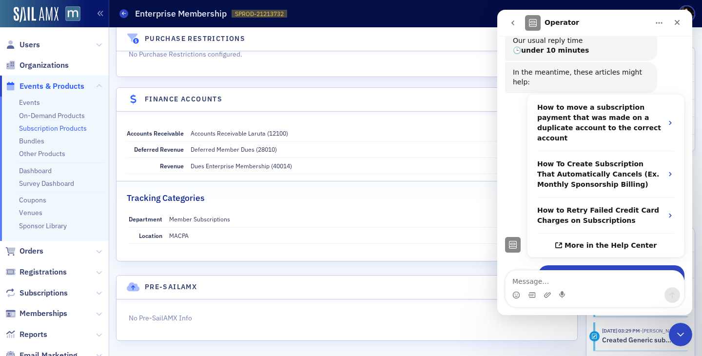
scroll to position [207, 0]
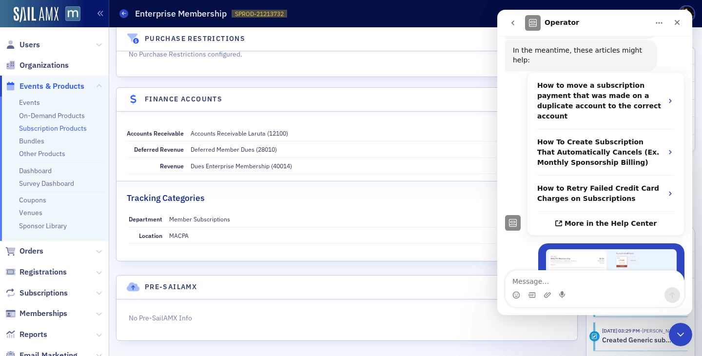
click at [601, 249] on img "user says…" at bounding box center [611, 276] width 131 height 54
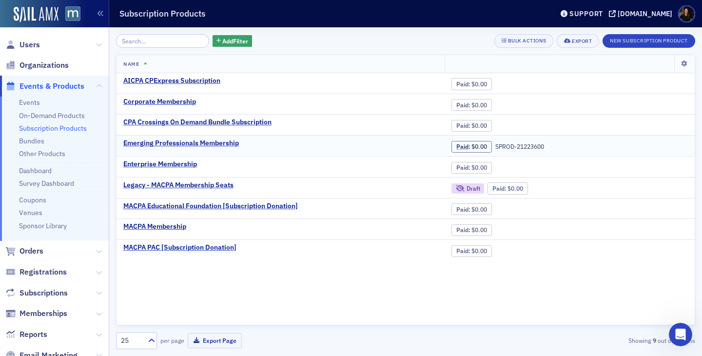
scroll to position [207, 0]
click at [634, 328] on icon "Open Intercom Messenger" at bounding box center [680, 333] width 16 height 16
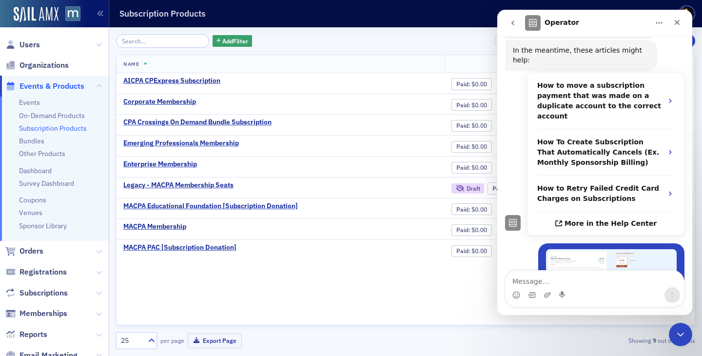
click at [553, 285] on textarea "Message…" at bounding box center [595, 279] width 179 height 17
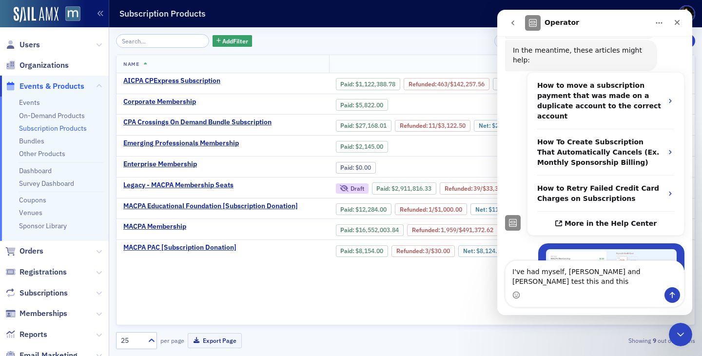
scroll to position [217, 0]
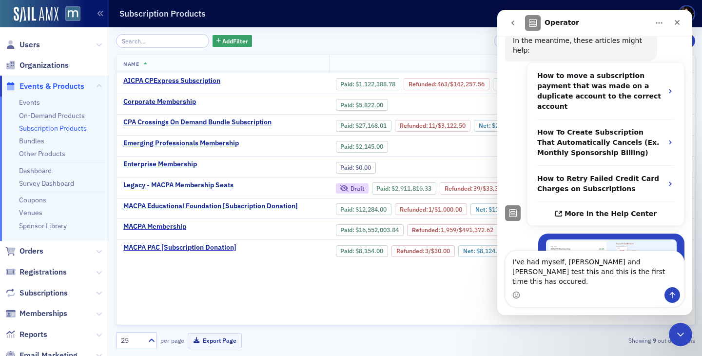
click at [605, 279] on textarea "I've had myself, rebekah and michelle test this and this is the first time this…" at bounding box center [595, 269] width 179 height 36
click at [567, 273] on textarea "I've had myself, rebekah and michelle test this and this is the first time this…" at bounding box center [595, 269] width 179 height 36
click at [611, 274] on textarea "I've had myself, Rebekah and michelle test this and this is the first time this…" at bounding box center [595, 269] width 179 height 36
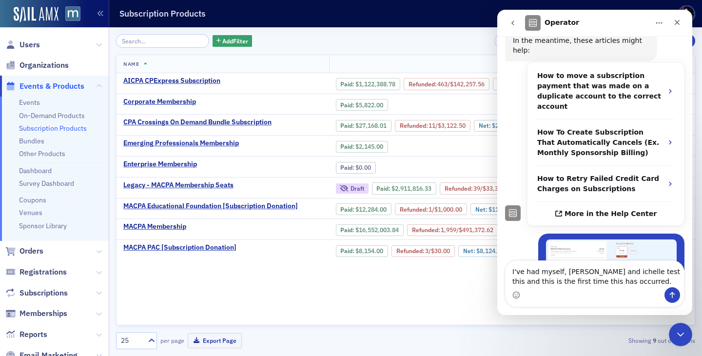
type textarea "I've had myself, Rebekah and Michelle test this and this is the first time this…"
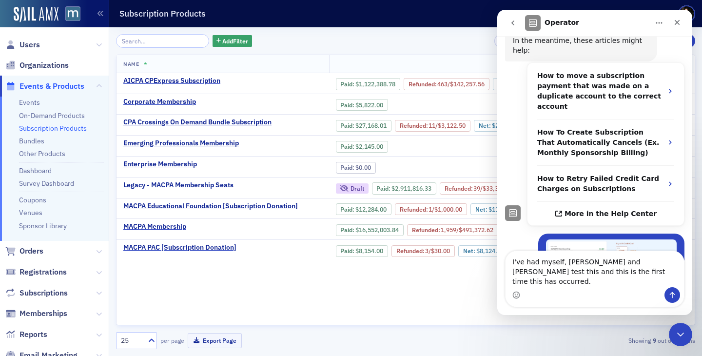
drag, startPoint x: 519, startPoint y: 273, endPoint x: 660, endPoint y: 287, distance: 142.1
click at [634, 286] on textarea "I've had myself, Rebekah and Michelle test this and this is the first time this…" at bounding box center [595, 269] width 179 height 36
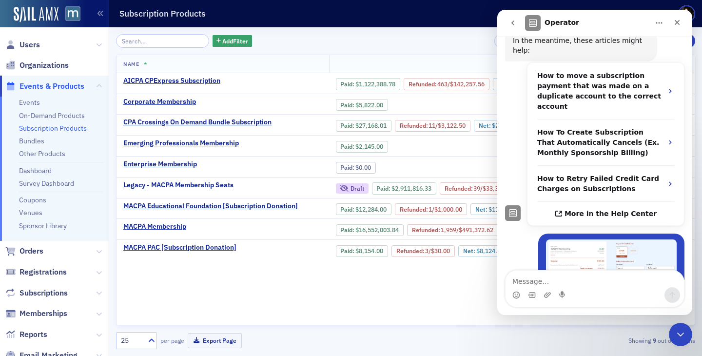
scroll to position [248, 0]
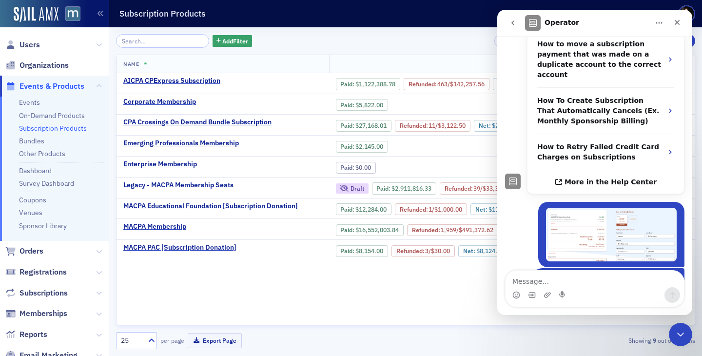
click at [614, 208] on img "Lauren says…" at bounding box center [611, 235] width 131 height 54
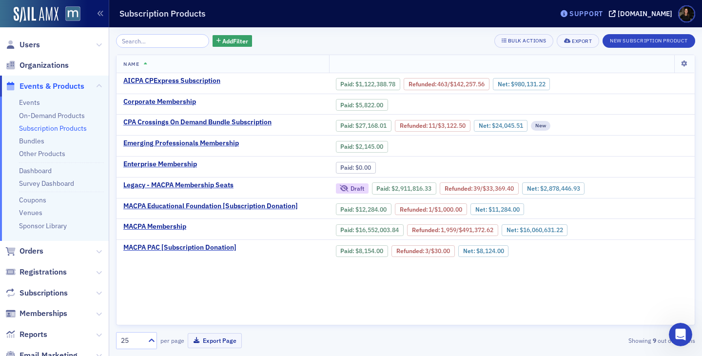
click at [602, 12] on div "Support" at bounding box center [587, 13] width 34 height 9
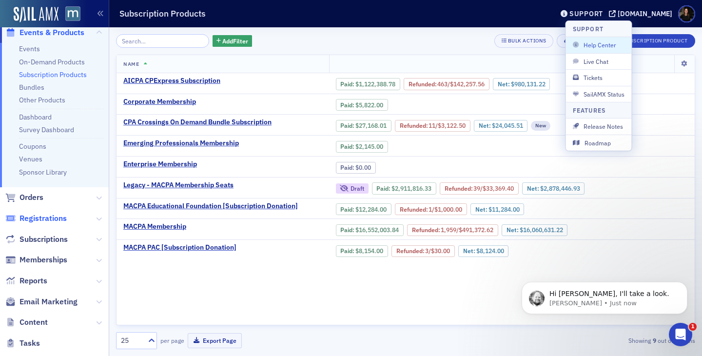
scroll to position [56, 0]
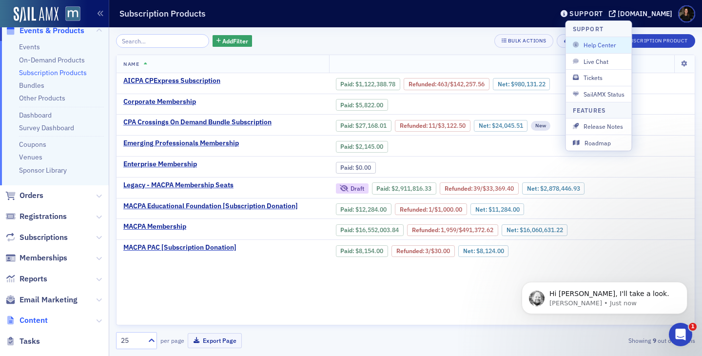
click at [35, 320] on span "Content" at bounding box center [34, 320] width 28 height 11
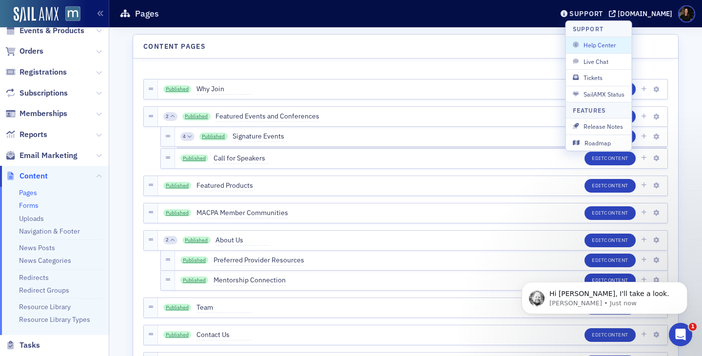
click at [31, 208] on link "Forms" at bounding box center [29, 205] width 20 height 9
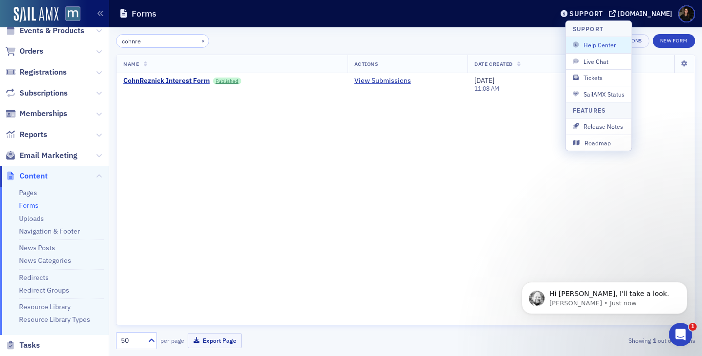
type input "cohnre"
click at [375, 80] on link "View Submissions" at bounding box center [383, 81] width 57 height 9
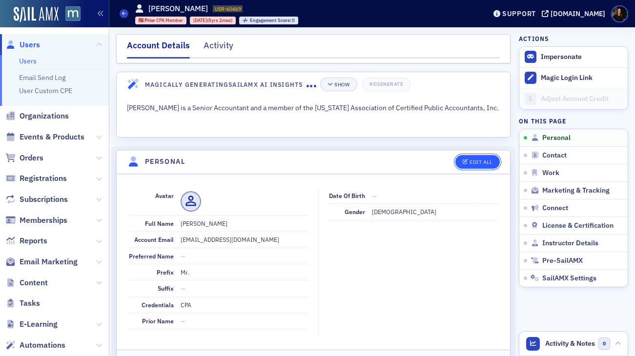
click at [471, 167] on button "Edit All" at bounding box center [477, 162] width 44 height 14
select select "US"
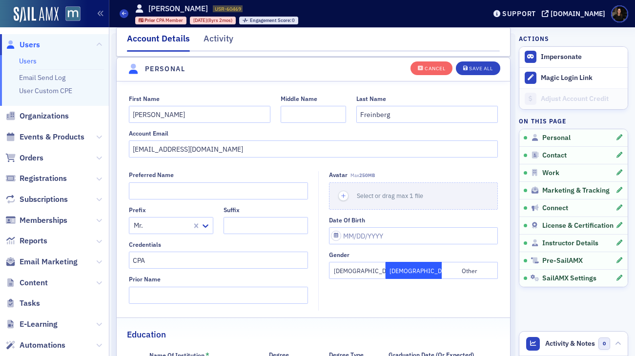
scroll to position [114, 0]
drag, startPoint x: 222, startPoint y: 150, endPoint x: 44, endPoint y: 132, distance: 179.4
click at [45, 132] on div "Users Users Email Send Log User Custom CPE Organizations Events & Products Orde…" at bounding box center [317, 178] width 635 height 356
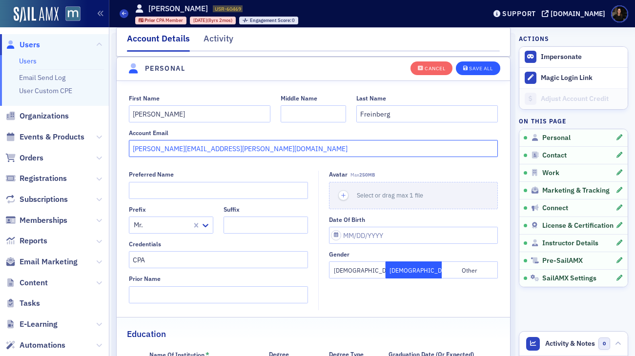
type input "steve.freinberg@cohnreznick.com"
click at [481, 74] on button "Save All" at bounding box center [478, 68] width 44 height 14
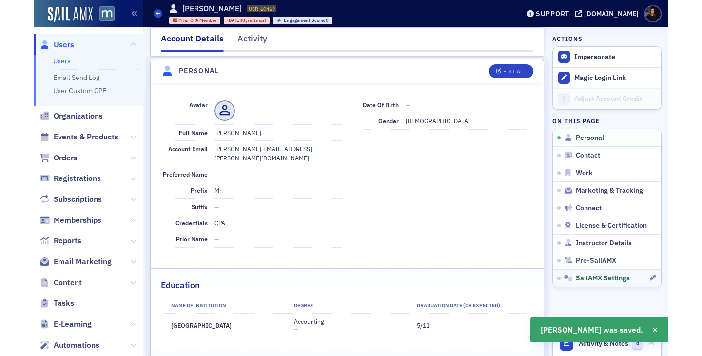
scroll to position [0, 0]
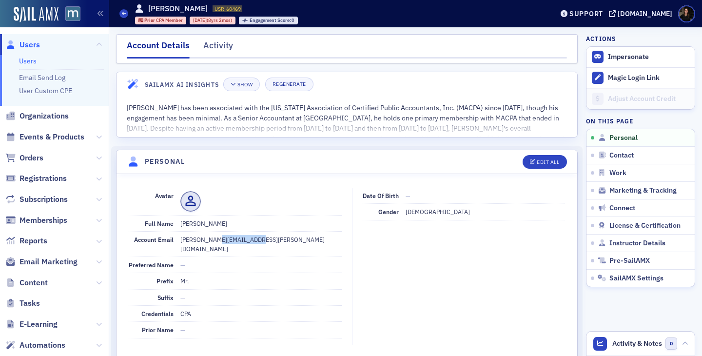
drag, startPoint x: 206, startPoint y: 242, endPoint x: 282, endPoint y: 242, distance: 75.6
click at [282, 242] on dd "steve.freinberg@cohnreznick.com" at bounding box center [260, 244] width 161 height 25
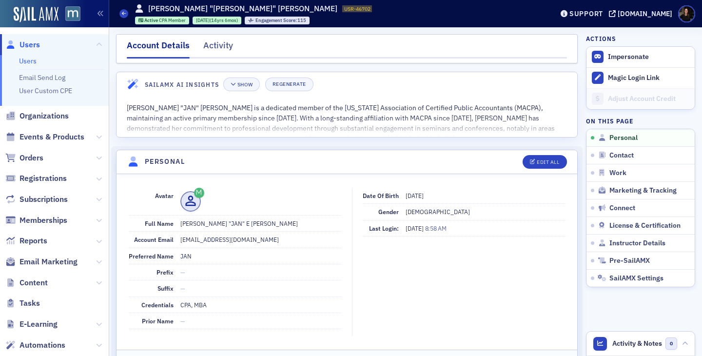
click at [52, 110] on span "Organizations" at bounding box center [54, 116] width 109 height 21
click at [52, 111] on span "Organizations" at bounding box center [44, 116] width 49 height 11
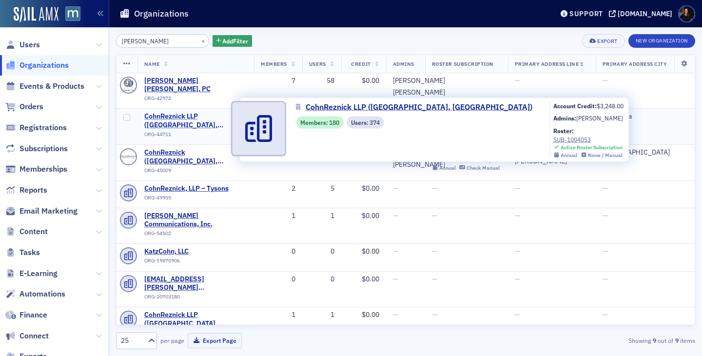
type input "[PERSON_NAME]"
click at [188, 125] on span "CohnReznick LLP ([GEOGRAPHIC_DATA], [GEOGRAPHIC_DATA])" at bounding box center [195, 120] width 103 height 17
select select "US"
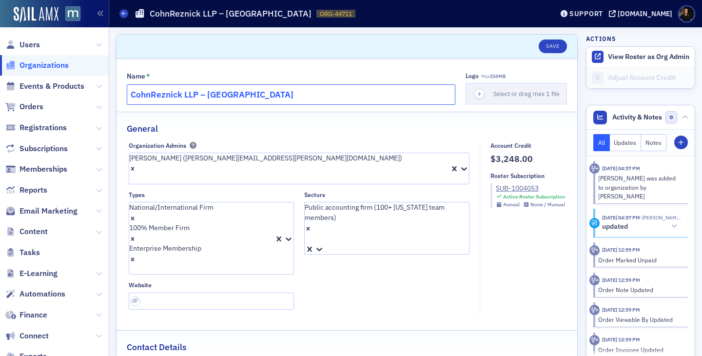
click at [198, 95] on input "CohnReznick LLP – Bethesda" at bounding box center [291, 94] width 329 height 20
type input "CohnReznick – Bethesda"
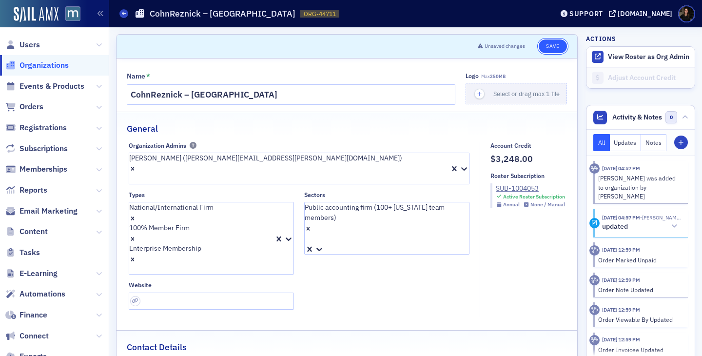
click at [562, 53] on button "Save" at bounding box center [553, 47] width 28 height 14
select select "US"
click at [553, 43] on button "Save" at bounding box center [553, 47] width 28 height 14
select select "US"
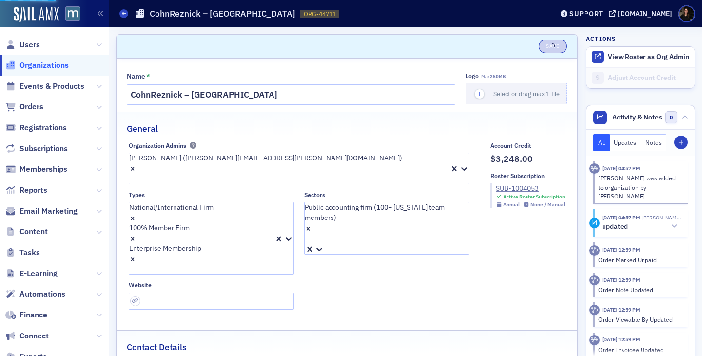
select select "US"
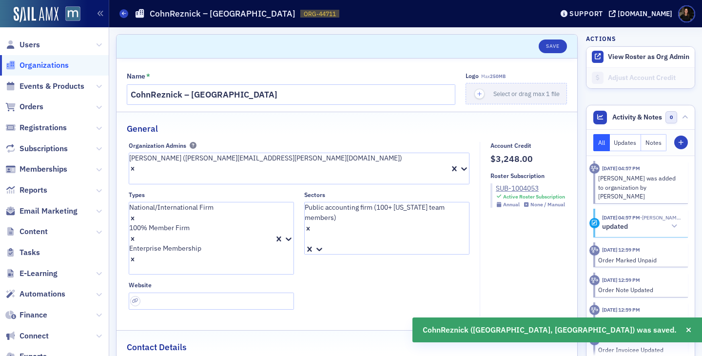
click at [39, 68] on span "Organizations" at bounding box center [44, 65] width 49 height 11
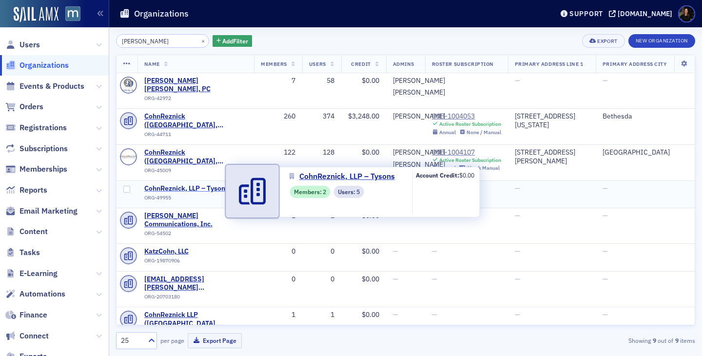
click at [167, 192] on span "CohnReznick, LLP – Tysons" at bounding box center [188, 188] width 89 height 9
select select "US"
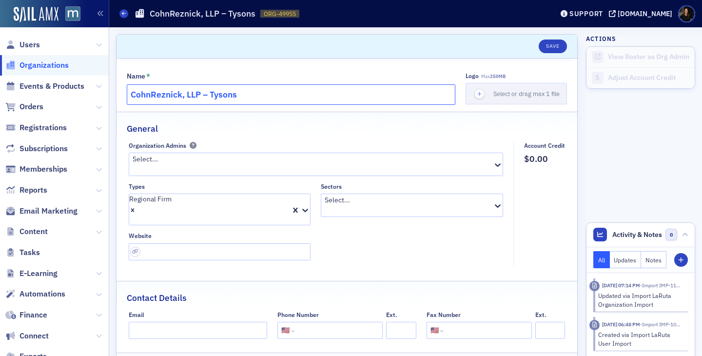
click at [202, 92] on input "CohnReznick, LLP – Tysons" at bounding box center [291, 94] width 329 height 20
type input "CohnReznick – Tysons"
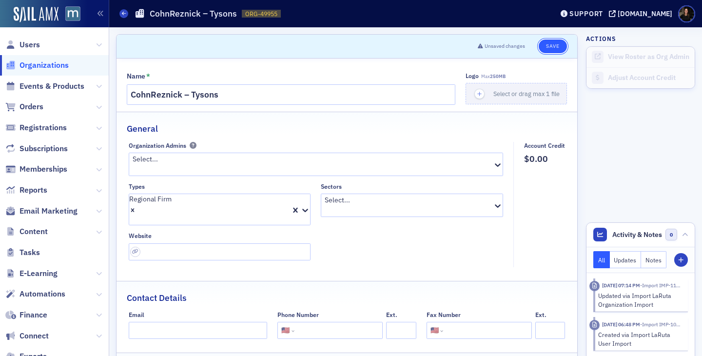
click at [557, 45] on button "Save" at bounding box center [553, 47] width 28 height 14
select select "US"
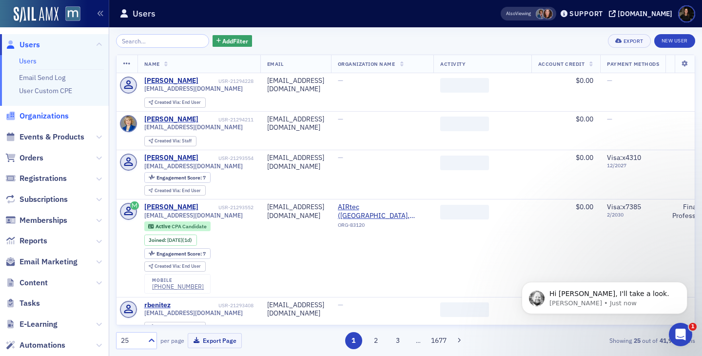
scroll to position [324, 0]
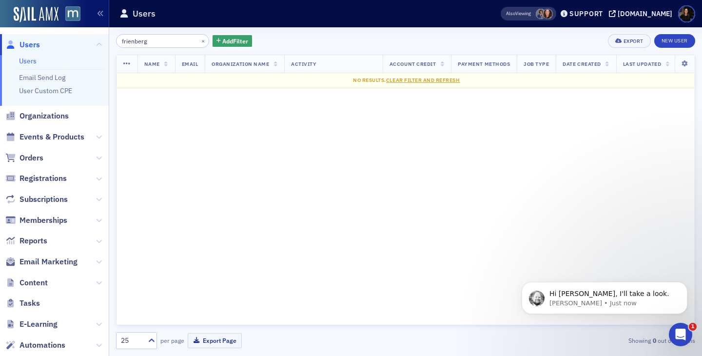
click at [130, 42] on input "frienberg" at bounding box center [162, 41] width 93 height 14
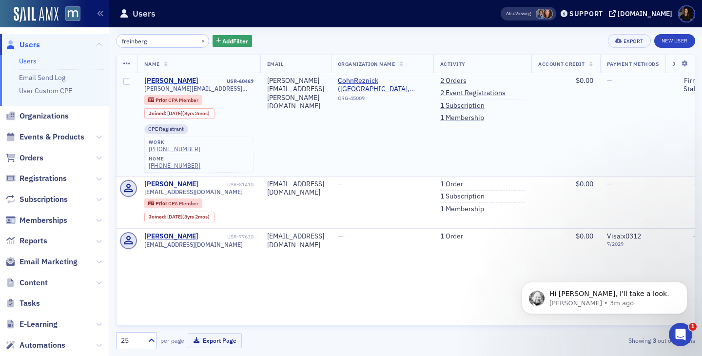
type input "freinberg"
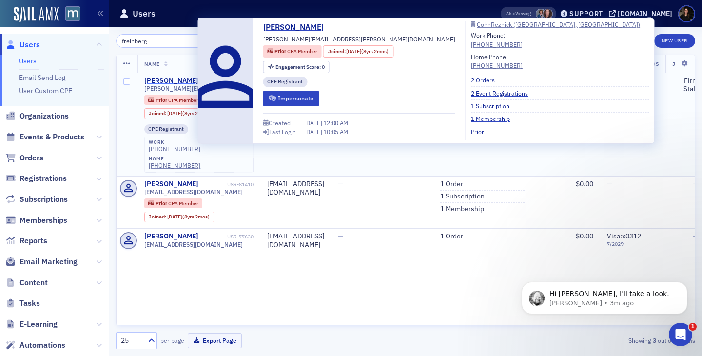
click at [169, 81] on div "[PERSON_NAME]" at bounding box center [171, 81] width 54 height 9
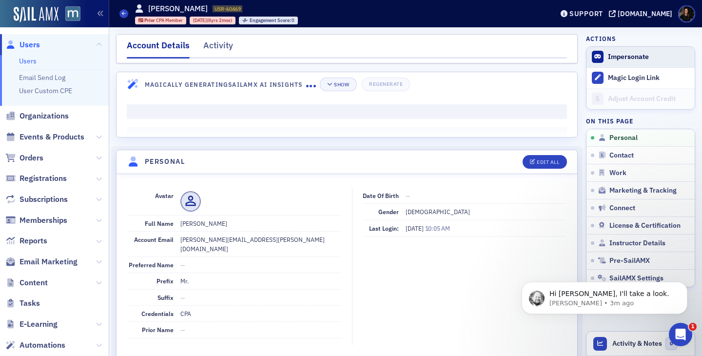
click at [627, 58] on button "Impersonate" at bounding box center [628, 57] width 41 height 9
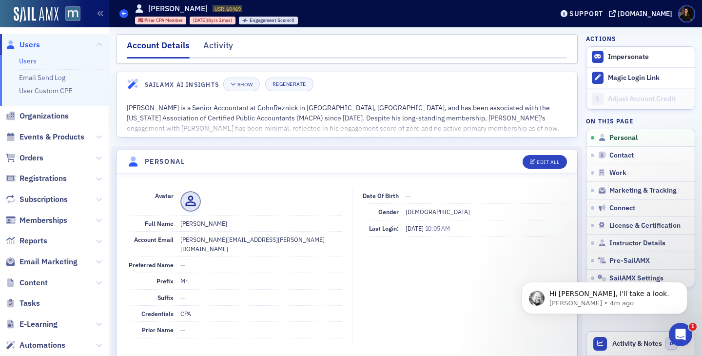
click at [122, 14] on icon at bounding box center [124, 13] width 4 height 4
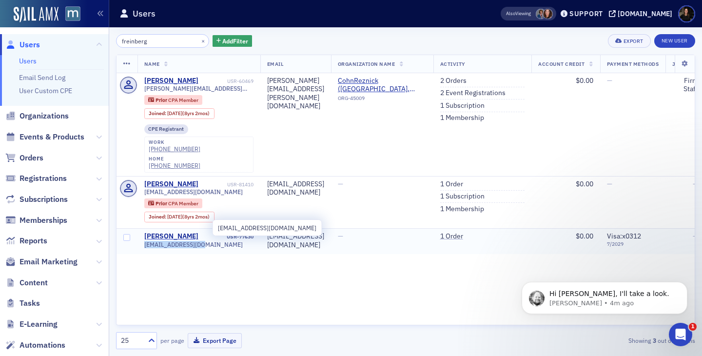
drag, startPoint x: 201, startPoint y: 226, endPoint x: 144, endPoint y: 230, distance: 57.2
click at [144, 241] on span "[EMAIL_ADDRESS][DOMAIN_NAME]" at bounding box center [193, 244] width 99 height 7
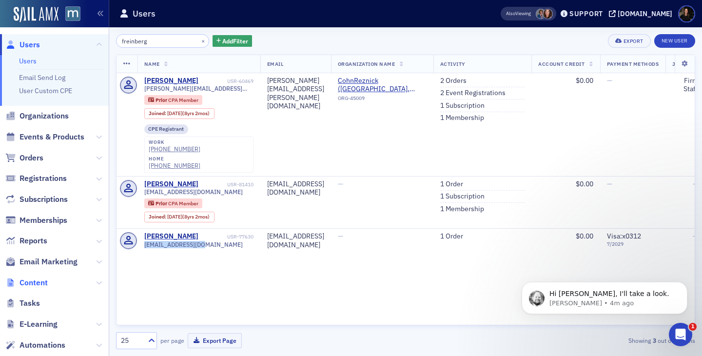
click at [29, 281] on span "Content" at bounding box center [34, 283] width 28 height 11
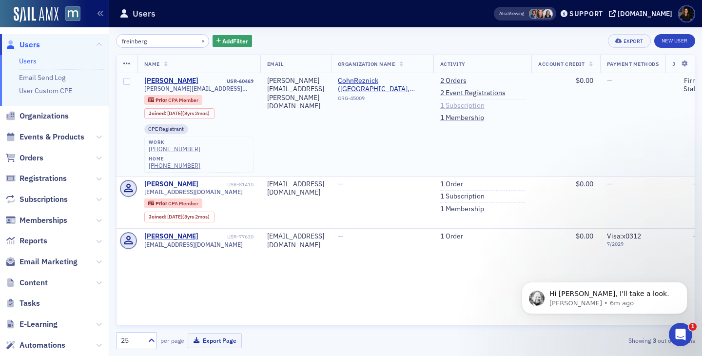
click at [485, 101] on link "1 Subscription" at bounding box center [462, 105] width 44 height 9
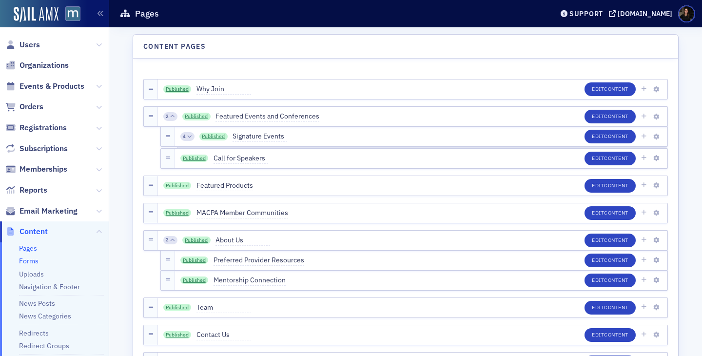
click at [29, 257] on link "Forms" at bounding box center [29, 261] width 20 height 9
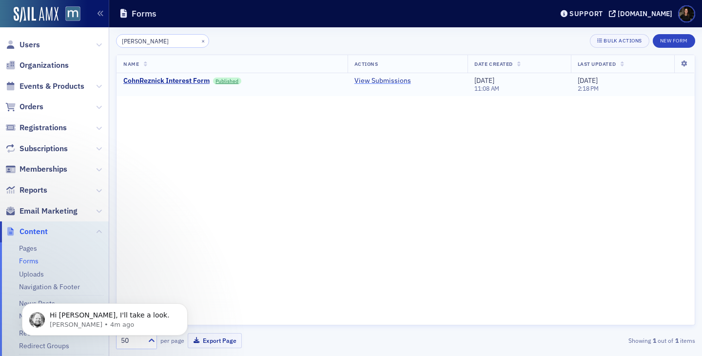
type input "[PERSON_NAME]"
click at [376, 80] on link "View Submissions" at bounding box center [383, 81] width 57 height 9
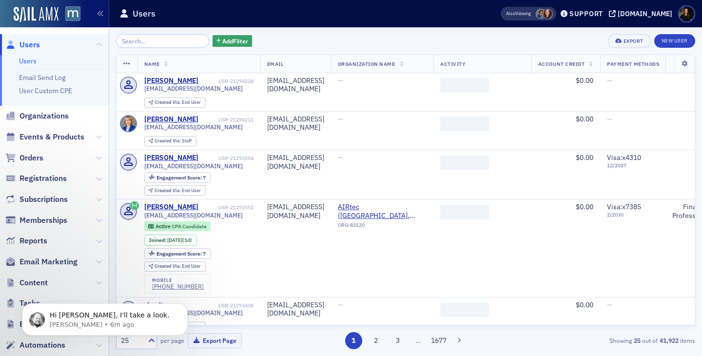
click at [137, 42] on input "search" at bounding box center [162, 41] width 93 height 14
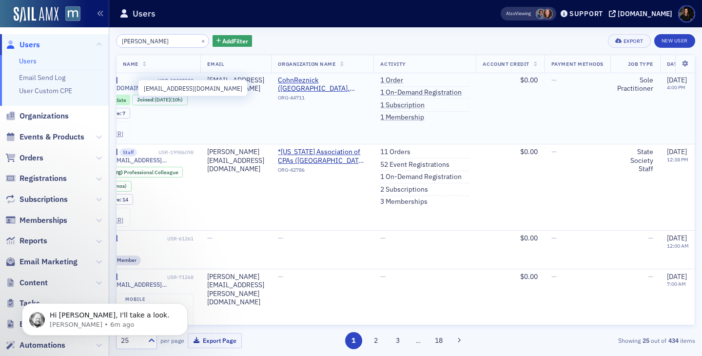
scroll to position [0, 81]
type input "[PERSON_NAME]"
click at [424, 118] on link "1 Membership" at bounding box center [402, 117] width 44 height 9
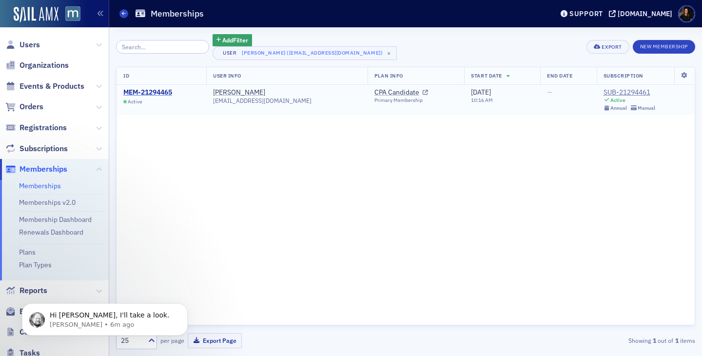
click at [146, 93] on div "MEM-21294465" at bounding box center [147, 92] width 49 height 9
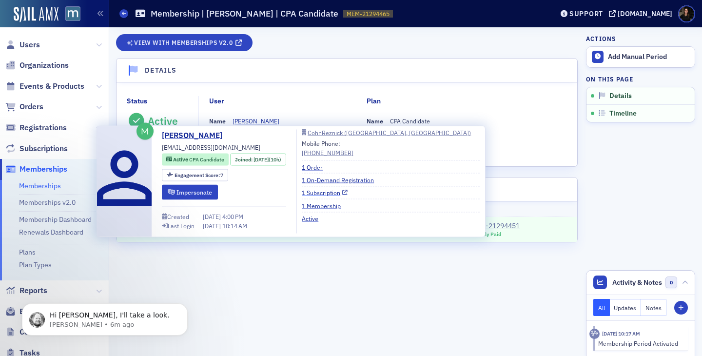
click at [320, 195] on link "1 Subscription" at bounding box center [325, 192] width 46 height 9
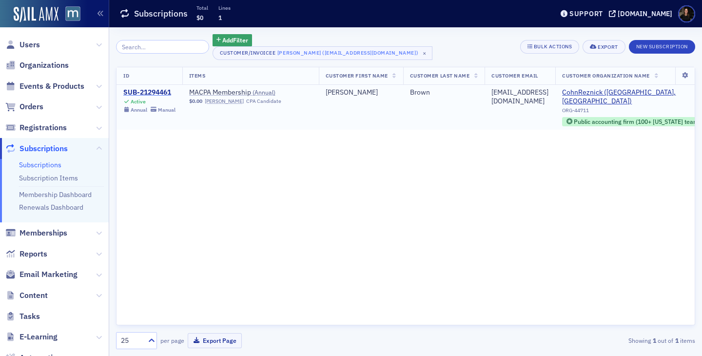
click at [142, 91] on div "SUB-21294461" at bounding box center [149, 92] width 52 height 9
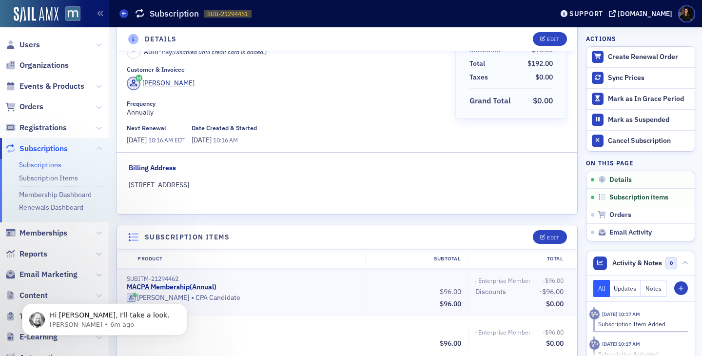
scroll to position [59, 0]
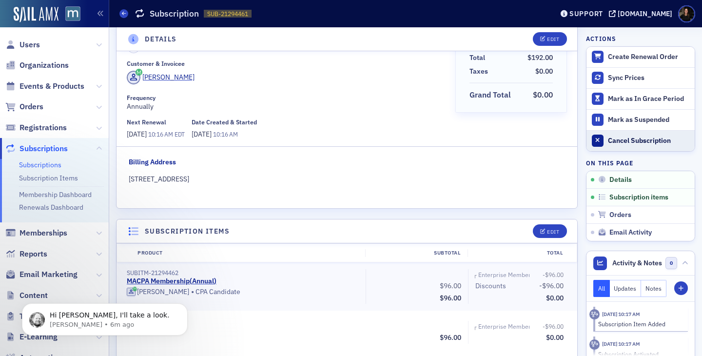
click at [601, 142] on div at bounding box center [598, 141] width 12 height 12
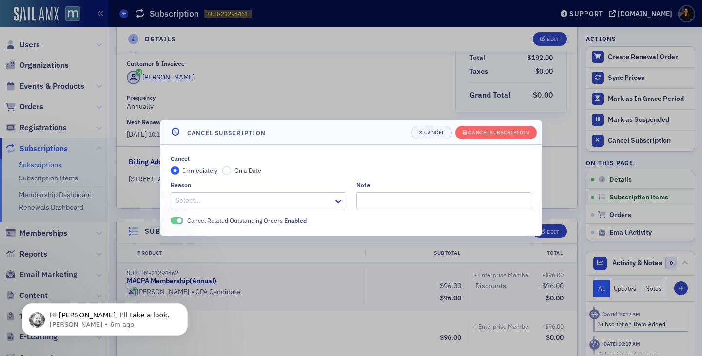
click at [200, 203] on div at bounding box center [254, 201] width 158 height 12
type input "e"
type input "other"
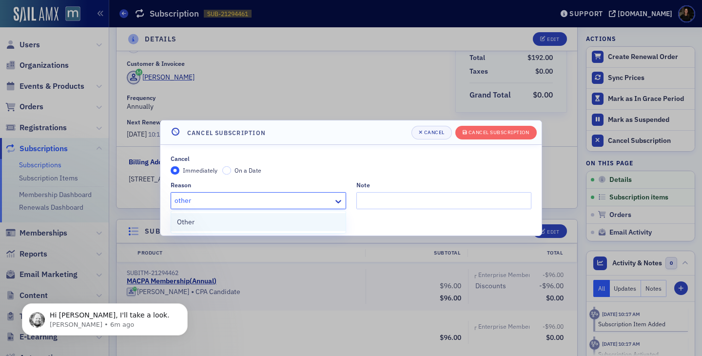
click at [183, 224] on span "Other" at bounding box center [186, 222] width 18 height 10
click at [376, 200] on input "Note" at bounding box center [445, 200] width 176 height 17
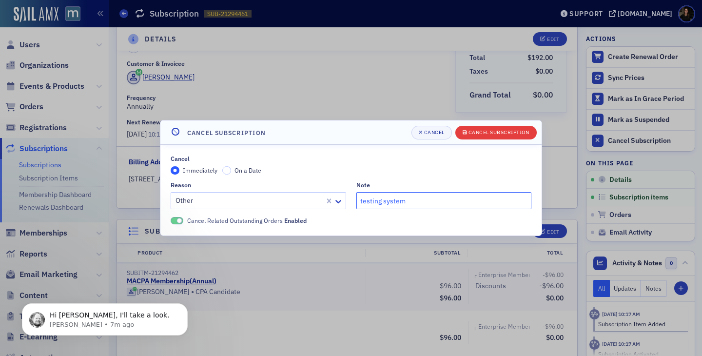
type input "testing system"
click at [499, 139] on button "Cancel Subscription" at bounding box center [496, 133] width 81 height 14
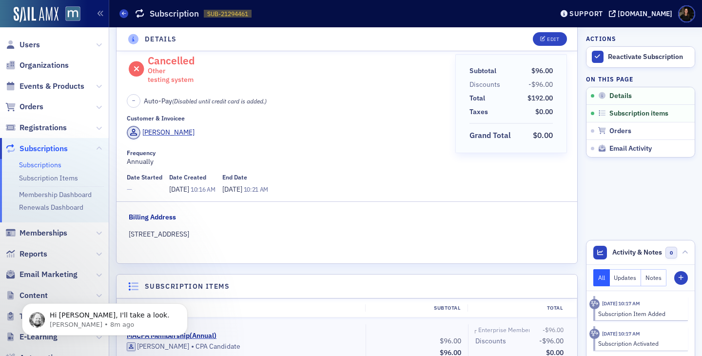
scroll to position [0, 0]
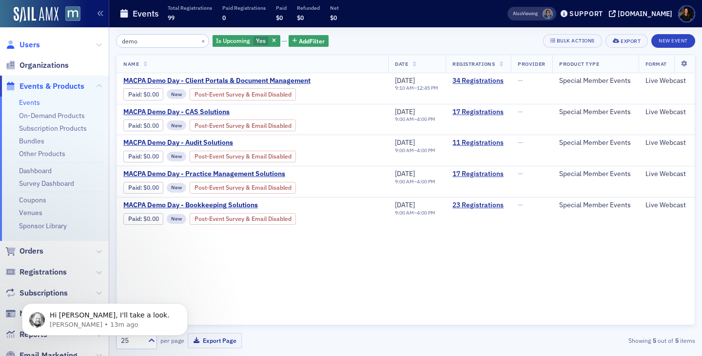
click at [31, 48] on span "Users" at bounding box center [30, 45] width 20 height 11
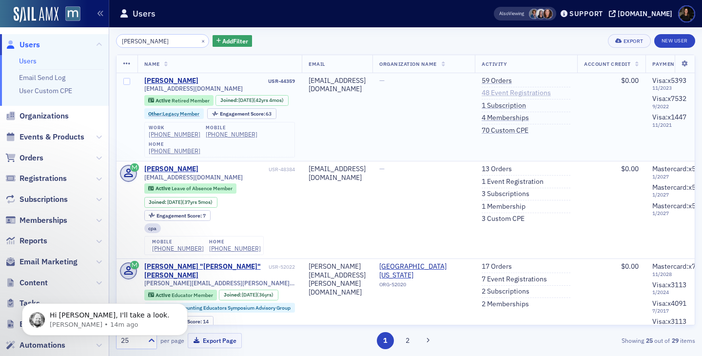
type input "[PERSON_NAME]"
click at [546, 94] on link "48 Event Registrations" at bounding box center [516, 93] width 69 height 9
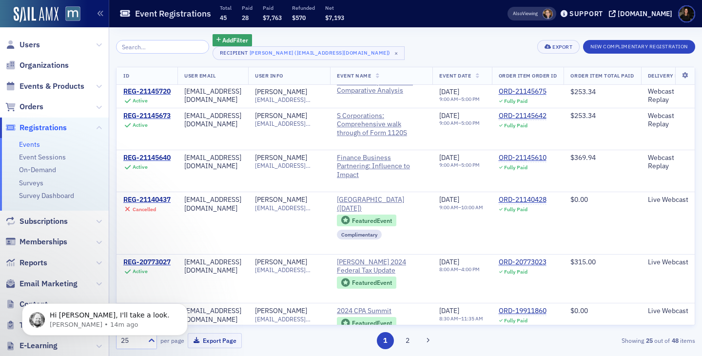
scroll to position [352, 0]
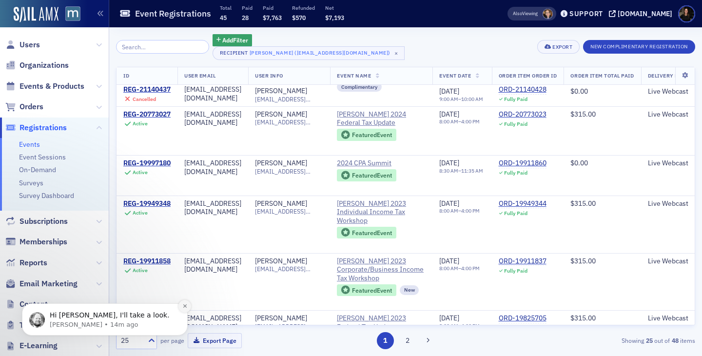
click at [184, 305] on icon "Dismiss notification" at bounding box center [184, 305] width 5 height 5
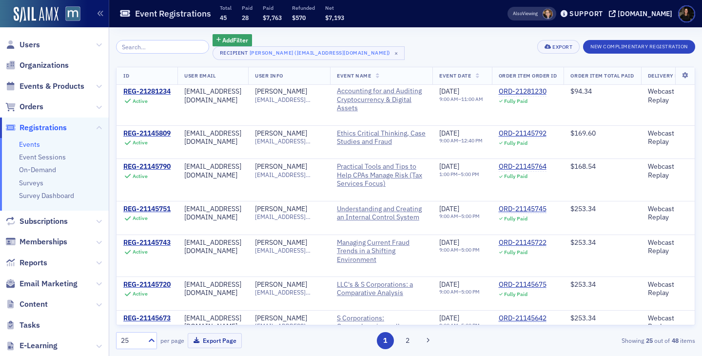
scroll to position [0, 0]
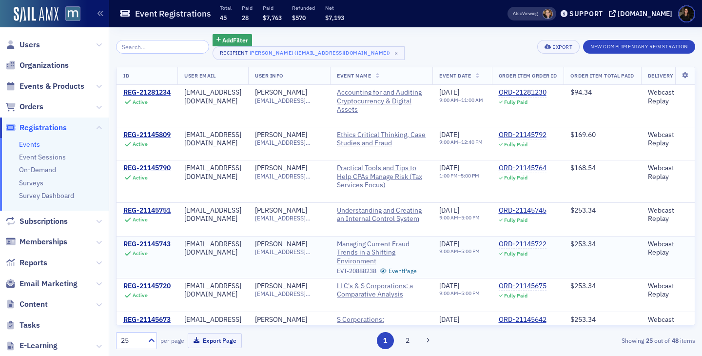
click at [151, 242] on div "REG-21145743" at bounding box center [146, 244] width 47 height 9
click at [156, 212] on div "REG-21145751" at bounding box center [146, 210] width 47 height 9
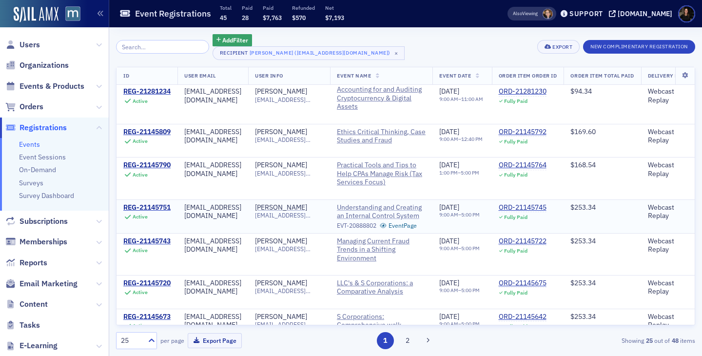
scroll to position [0, 0]
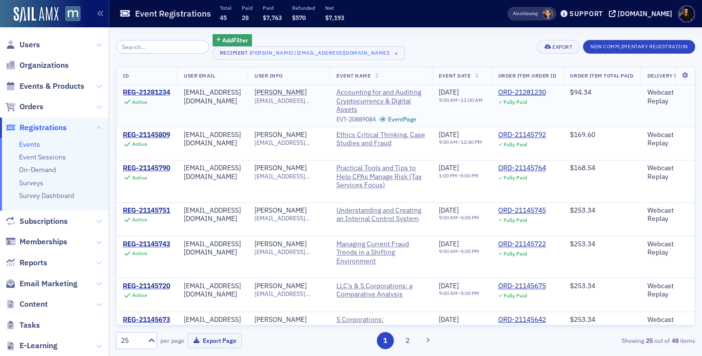
click at [149, 89] on div "REG-21281234" at bounding box center [146, 92] width 47 height 9
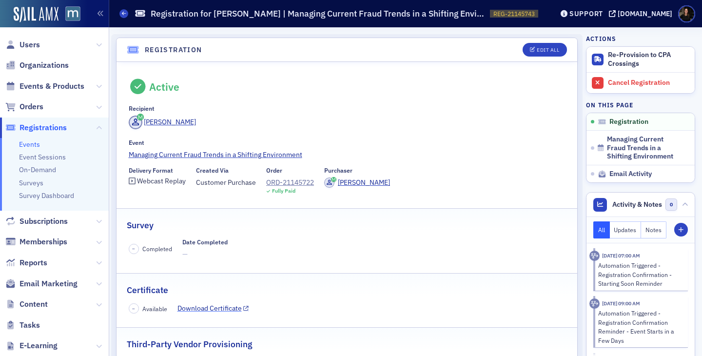
click at [211, 312] on link "Download Certificate" at bounding box center [214, 308] width 72 height 10
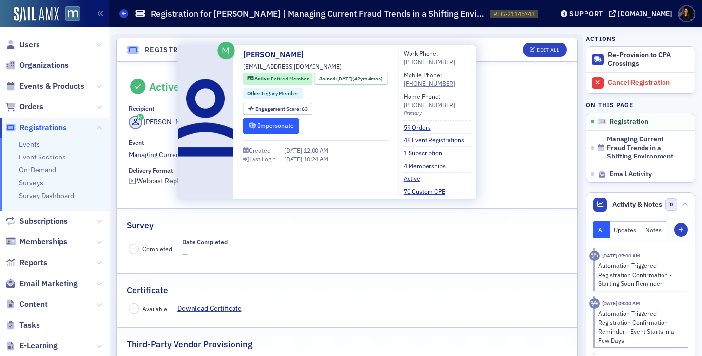
click at [286, 125] on button "Impersonate" at bounding box center [271, 125] width 56 height 15
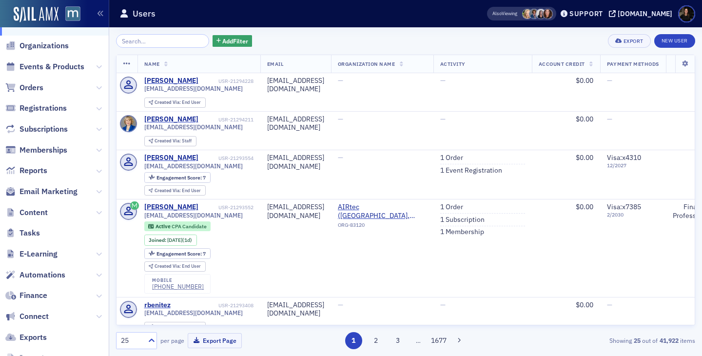
scroll to position [72, 0]
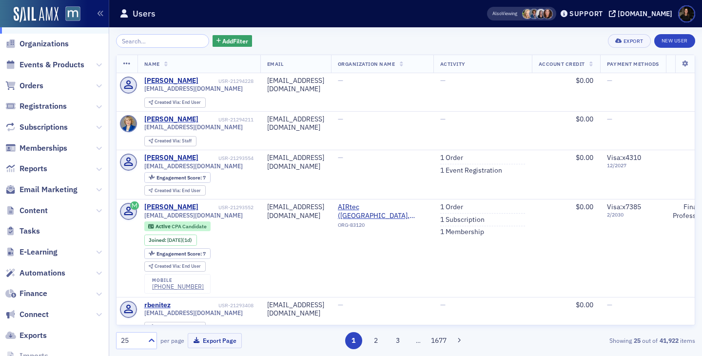
click at [40, 196] on span "Email Marketing" at bounding box center [54, 189] width 109 height 21
click at [40, 190] on span "Email Marketing" at bounding box center [49, 189] width 58 height 11
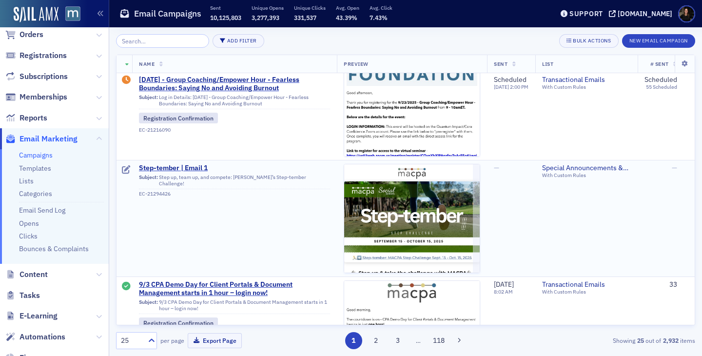
scroll to position [33, 0]
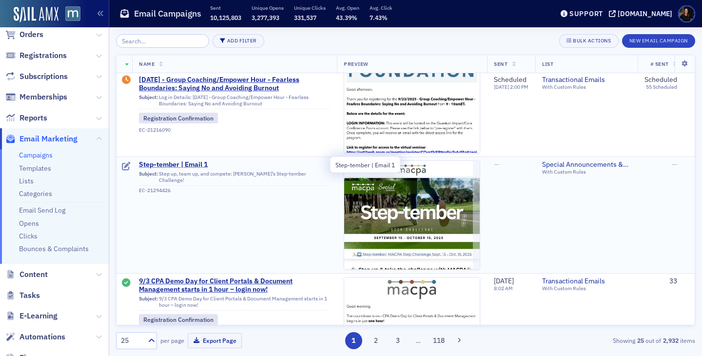
click at [144, 163] on span "Step-tember | Email 1" at bounding box center [234, 164] width 191 height 9
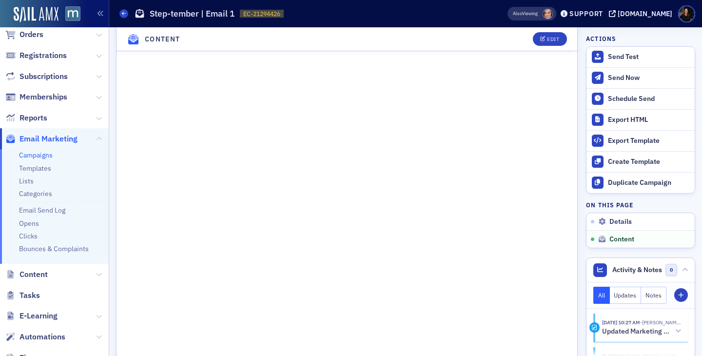
scroll to position [616, 0]
click at [542, 42] on button "Edit" at bounding box center [550, 39] width 34 height 14
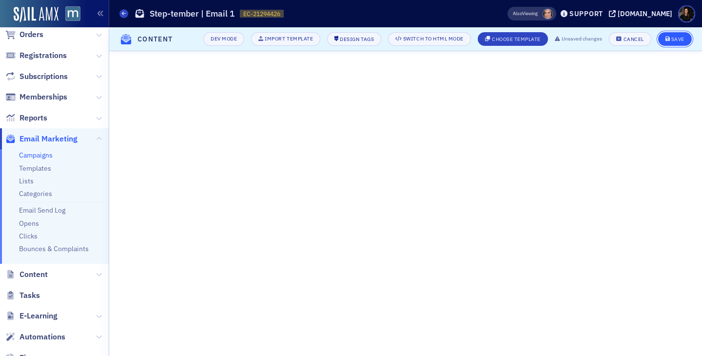
click at [679, 38] on div "Save" at bounding box center [678, 39] width 13 height 5
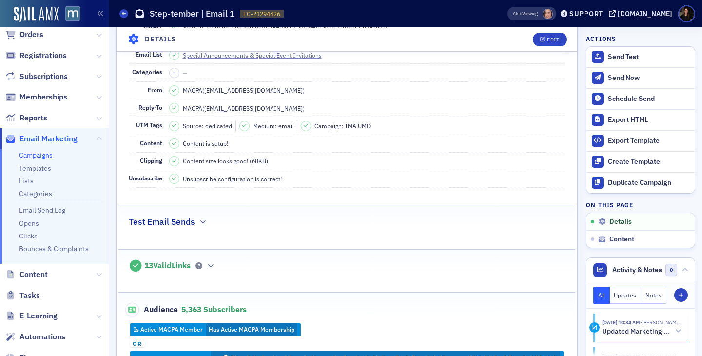
scroll to position [0, 0]
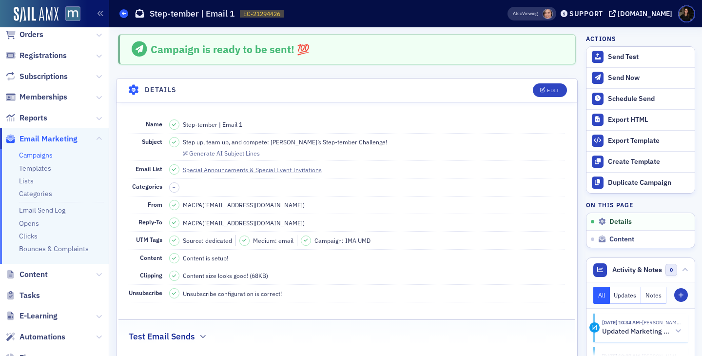
click at [127, 15] on span at bounding box center [123, 13] width 9 height 9
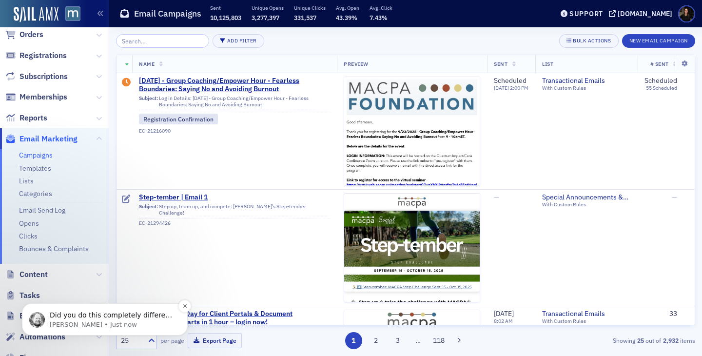
click at [81, 323] on p "Aidan • Just now" at bounding box center [113, 324] width 126 height 9
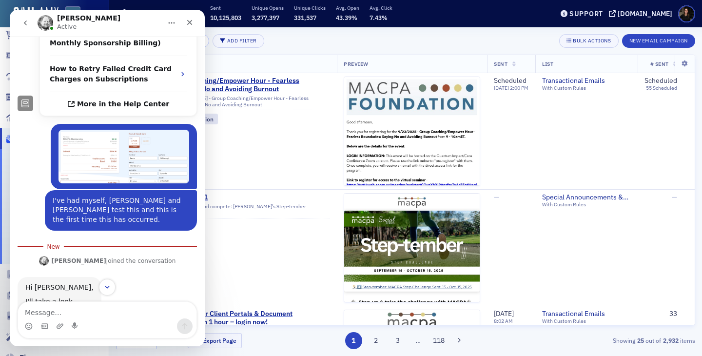
scroll to position [369, 0]
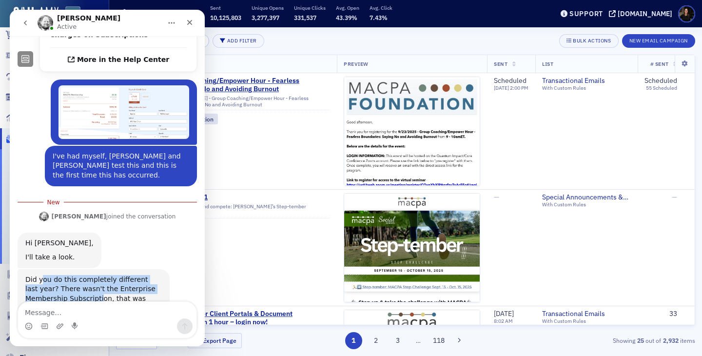
drag, startPoint x: 42, startPoint y: 232, endPoint x: 98, endPoint y: 246, distance: 58.0
click at [98, 275] on div "Did you do this completely different last year? There wasn't the Enterprise Mem…" at bounding box center [93, 299] width 137 height 48
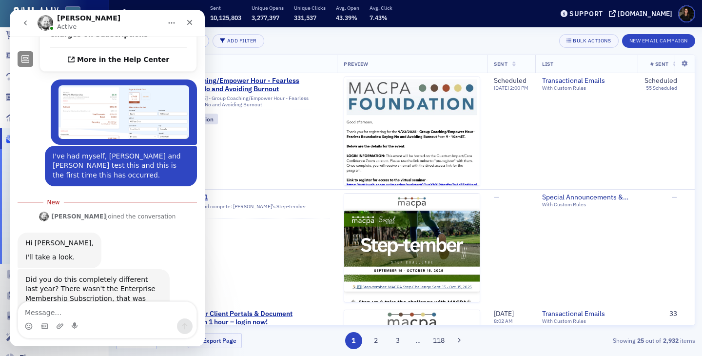
click at [62, 275] on div "Did you do this completely different last year? There wasn't the Enterprise Mem…" at bounding box center [93, 299] width 137 height 48
drag, startPoint x: 50, startPoint y: 238, endPoint x: 116, endPoint y: 259, distance: 69.0
click at [115, 275] on div "Did you do this completely different last year? There wasn't the Enterprise Mem…" at bounding box center [93, 299] width 137 height 48
click at [116, 275] on div "Did you do this completely different last year? There wasn't the Enterprise Mem…" at bounding box center [93, 299] width 137 height 48
click at [96, 315] on textarea "Message…" at bounding box center [107, 310] width 179 height 17
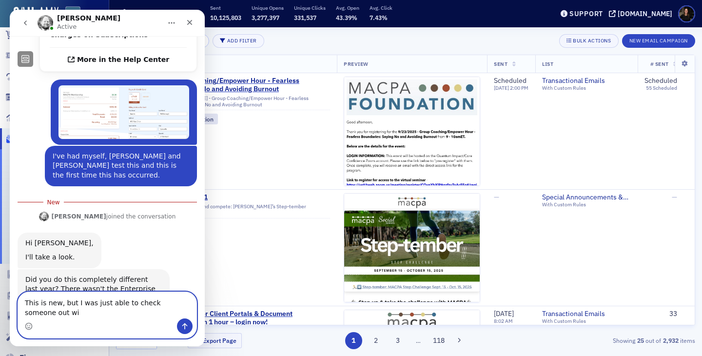
scroll to position [379, 0]
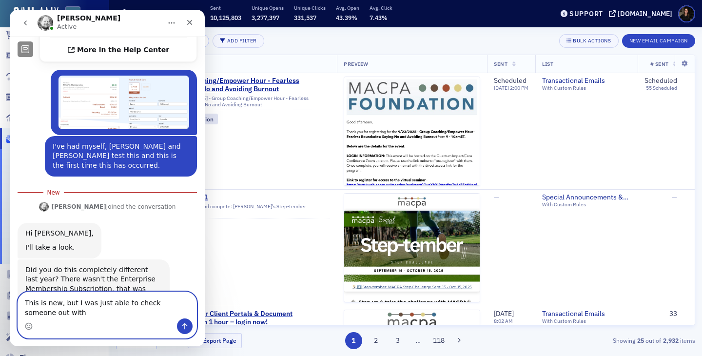
click at [70, 304] on textarea "This is new, but I was just able to check someone out with" at bounding box center [107, 305] width 179 height 26
click at [69, 314] on textarea "This is new, I was just able to check someone out with" at bounding box center [107, 305] width 179 height 26
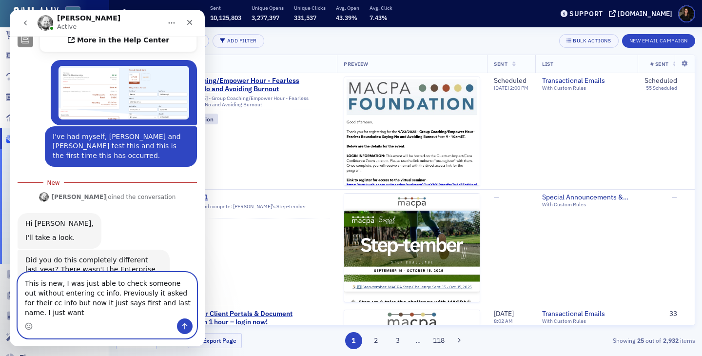
scroll to position [398, 0]
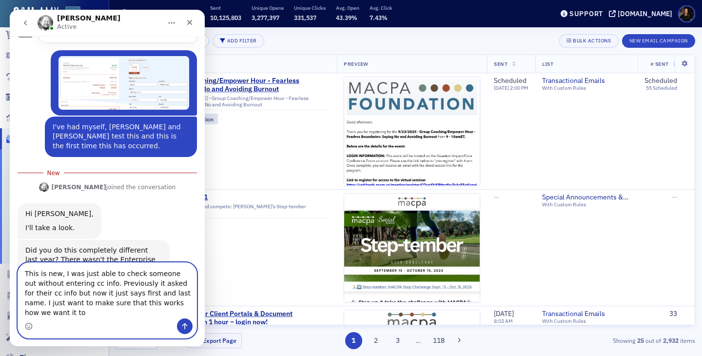
type textarea "This is new, I was just able to check someone out without entering cc info. Pre…"
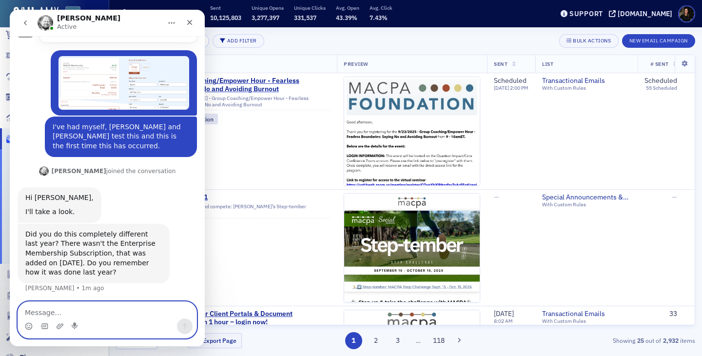
scroll to position [430, 0]
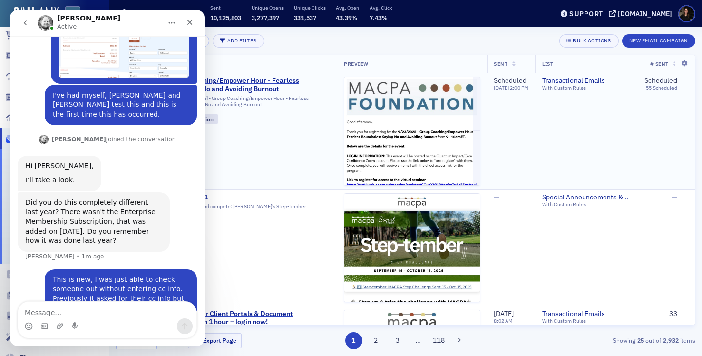
click at [615, 152] on td "Transactional Emails With Custom Rules" at bounding box center [587, 131] width 102 height 117
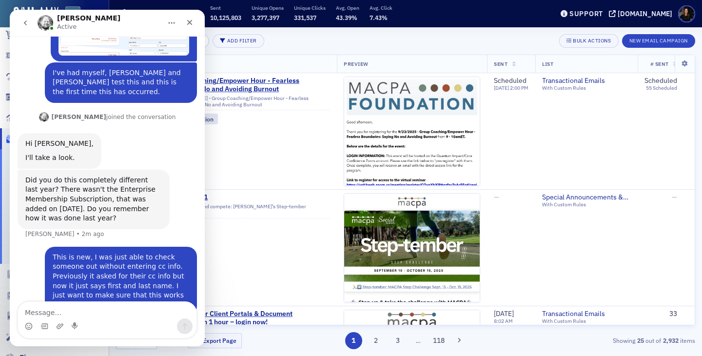
scroll to position [468, 0]
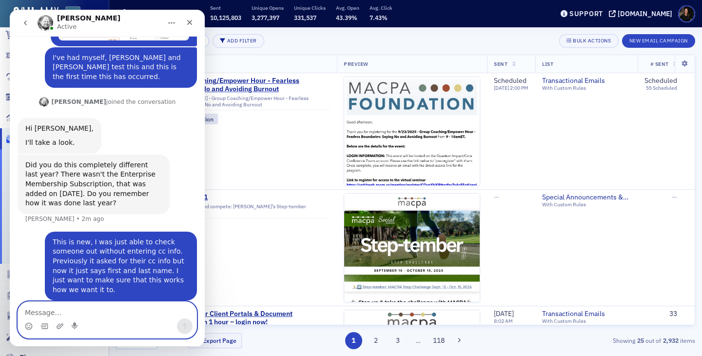
click at [117, 316] on textarea "Message…" at bounding box center [107, 310] width 179 height 17
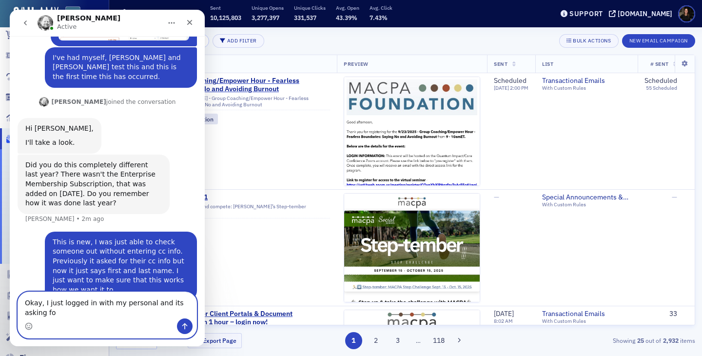
scroll to position [477, 0]
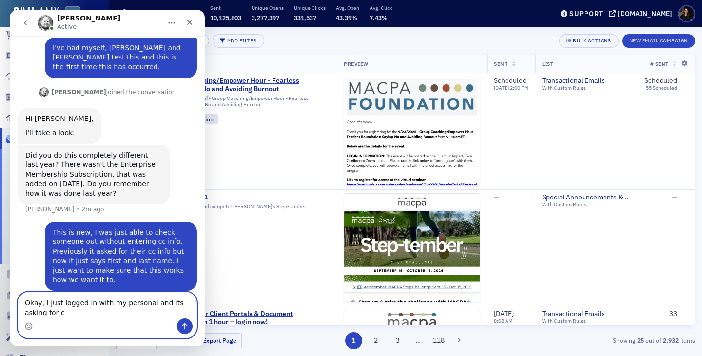
type textarea "Okay, I just logged in with my personal and its asking for cc"
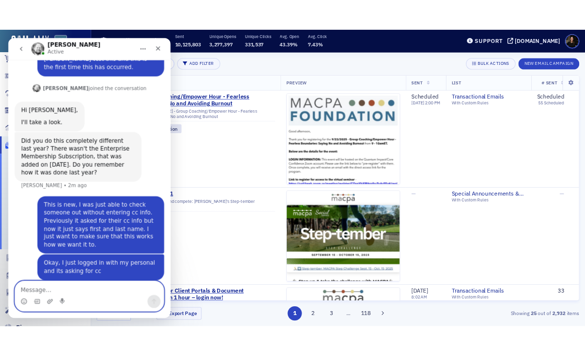
scroll to position [510, 0]
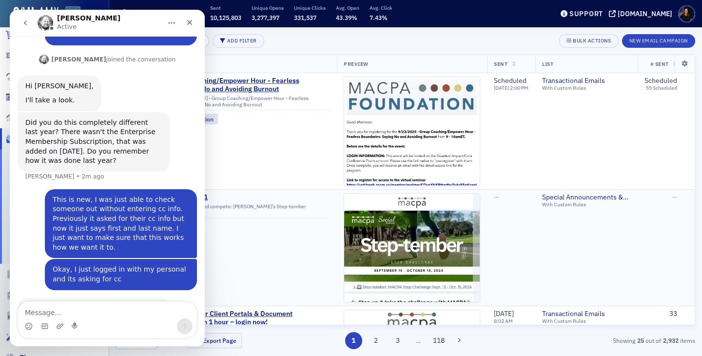
click at [293, 242] on td "Step-tember | Email 1 Subject: Step up, team up, and compete: Join MACPA’s Step…" at bounding box center [234, 247] width 205 height 117
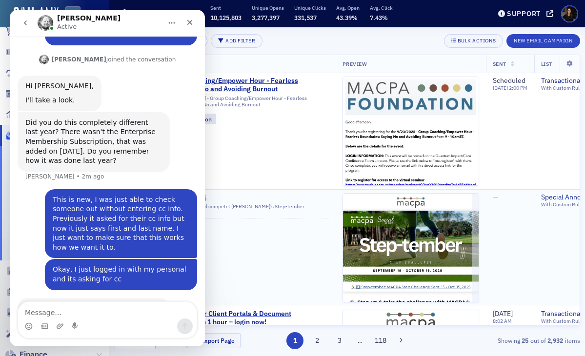
scroll to position [260, 0]
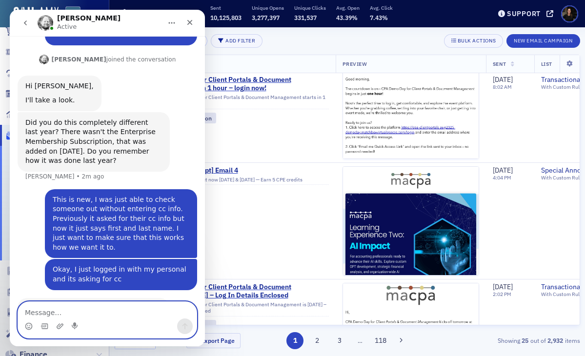
click at [119, 315] on textarea "Message…" at bounding box center [107, 310] width 179 height 17
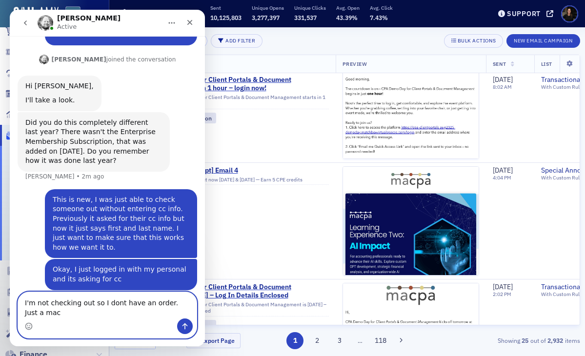
scroll to position [520, 0]
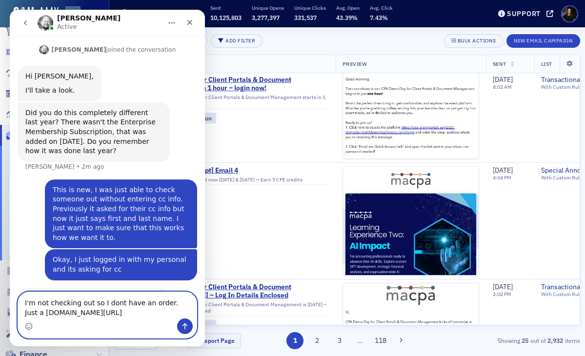
type textarea "I'm not checking out so I dont have an order. Just a macpa.org/cart"
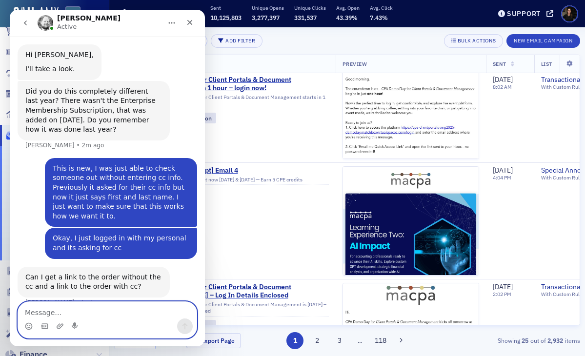
scroll to position [549, 0]
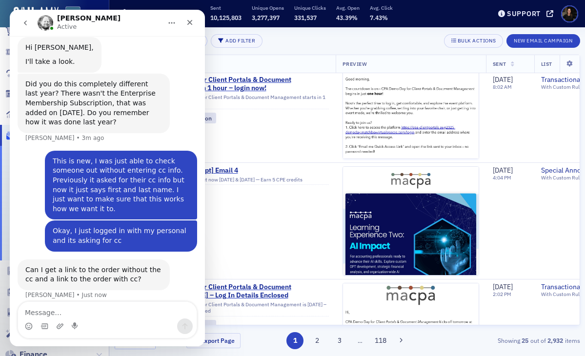
click at [297, 44] on div "Add Filter Bulk Actions New Email Campaign" at bounding box center [347, 41] width 465 height 14
click at [190, 24] on icon "Close" at bounding box center [190, 23] width 8 height 8
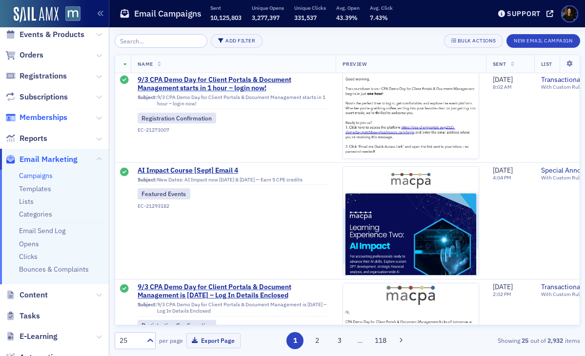
scroll to position [25, 0]
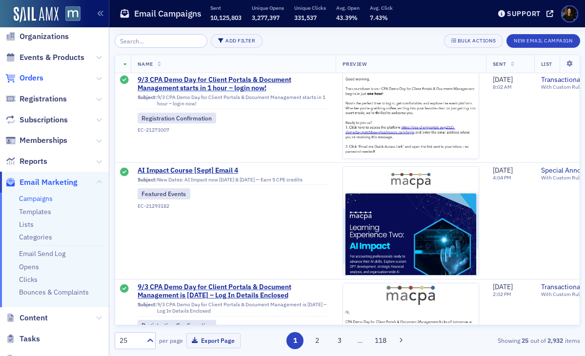
click at [31, 81] on span "Orders" at bounding box center [32, 78] width 24 height 11
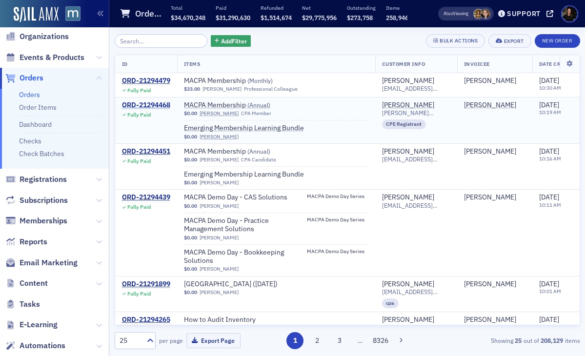
click at [143, 104] on div "ORD-21294468" at bounding box center [146, 105] width 48 height 9
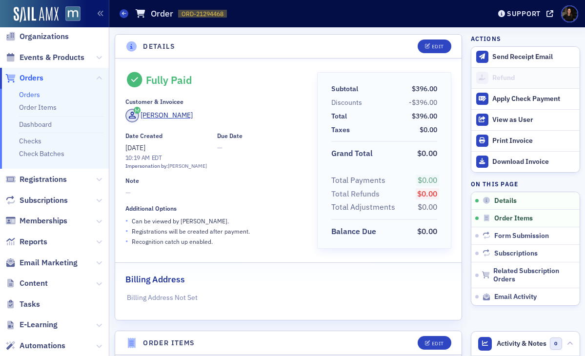
scroll to position [577, 0]
click at [532, 14] on div "Support" at bounding box center [524, 13] width 34 height 9
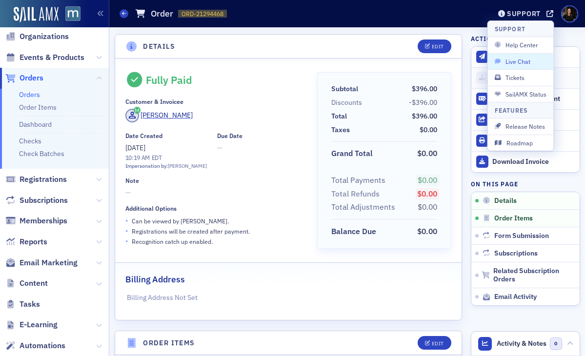
click at [518, 67] on button "Live Chat" at bounding box center [521, 61] width 66 height 16
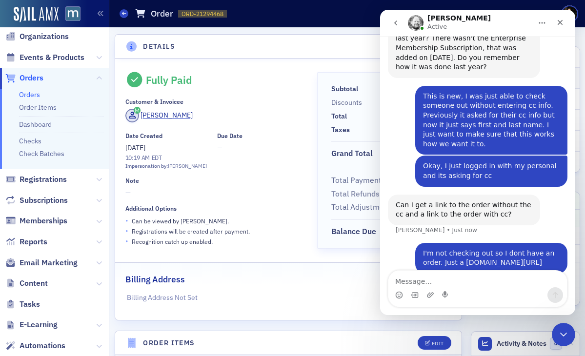
scroll to position [608, 0]
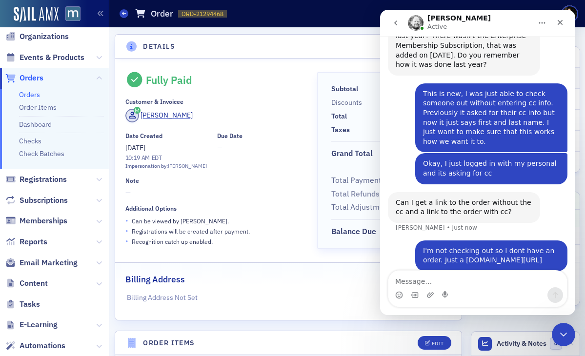
click at [433, 285] on textarea "Message…" at bounding box center [477, 279] width 179 height 17
type textarea "https://macpa.org/staff/orders/orders/1f088d0b-b95c-6f7a-af5f-1e11fc97f7fe"
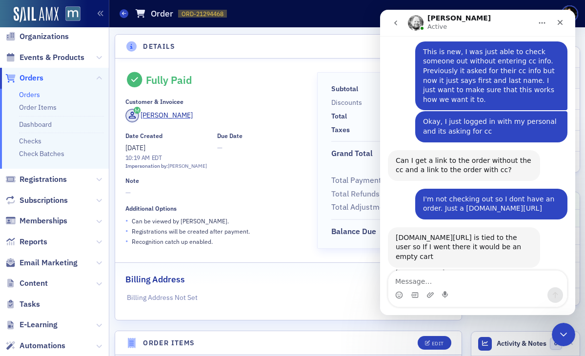
scroll to position [648, 0]
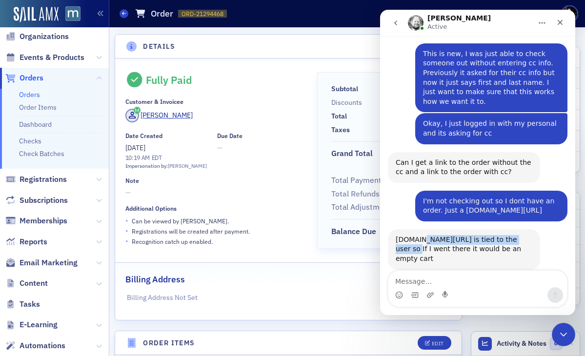
drag, startPoint x: 421, startPoint y: 194, endPoint x: 525, endPoint y: 194, distance: 104.4
click at [525, 235] on div "macpa.org/cart is tied to the user so If I went there it would be an empty cart" at bounding box center [464, 249] width 137 height 29
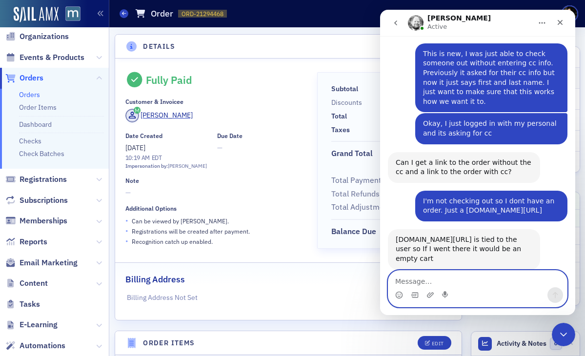
click at [502, 277] on textarea "Message…" at bounding box center [477, 279] width 179 height 17
type textarea "R"
type textarea "Thats why I sai"
type textarea "U"
type textarea "Yes, which is why I men"
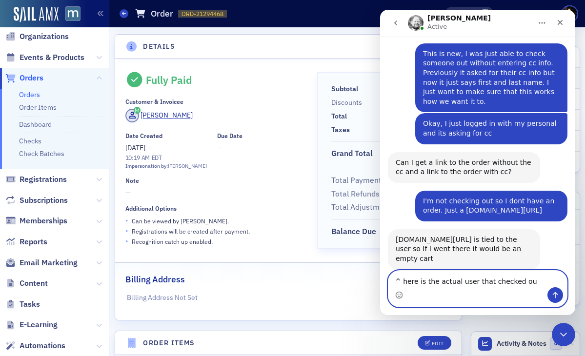
type textarea "^ here is the actual user that checked out"
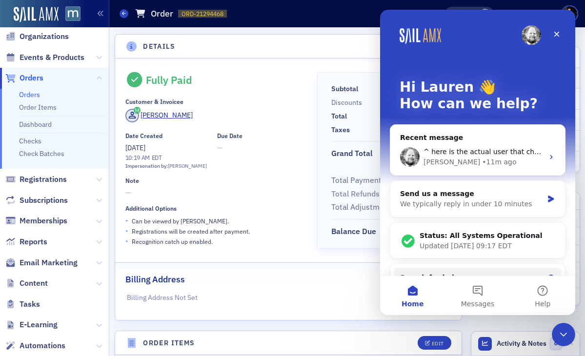
scroll to position [0, 0]
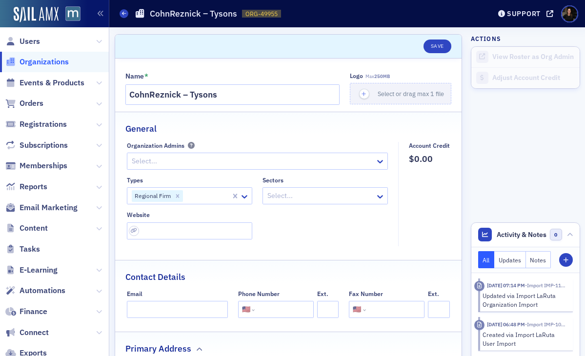
select select "US"
click at [49, 82] on span "Events & Products" at bounding box center [52, 83] width 65 height 11
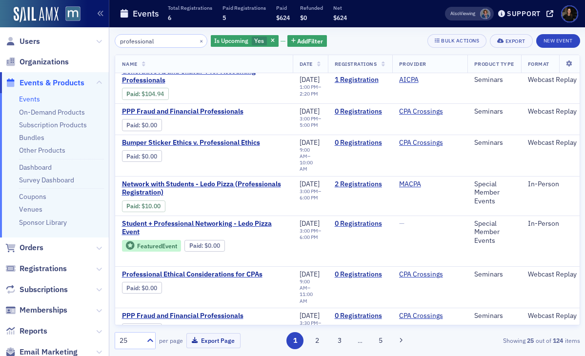
scroll to position [94, 0]
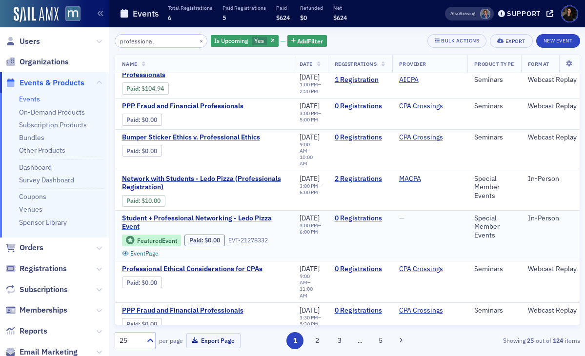
type input "professional"
click at [150, 214] on span "Student + Professional Networking - Ledo Pizza Event" at bounding box center [204, 222] width 164 height 17
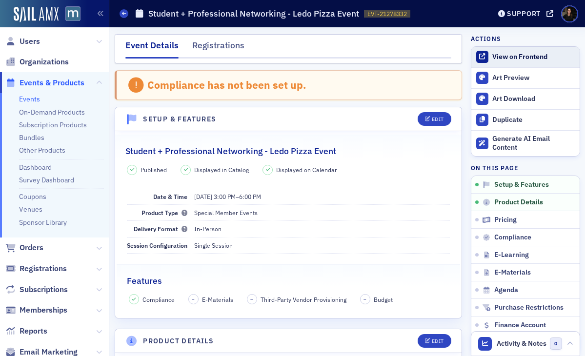
click at [516, 56] on div "View on Frontend" at bounding box center [533, 57] width 82 height 9
click at [127, 14] on span at bounding box center [123, 13] width 9 height 9
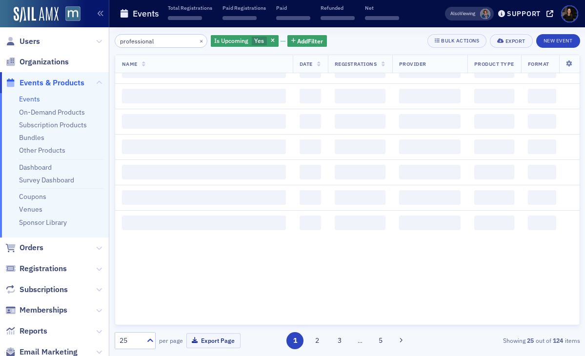
scroll to position [1099, 0]
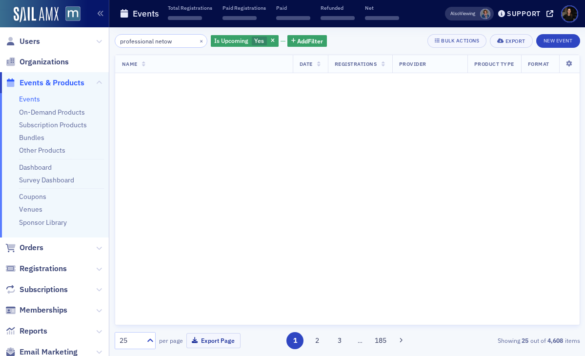
scroll to position [1099, 0]
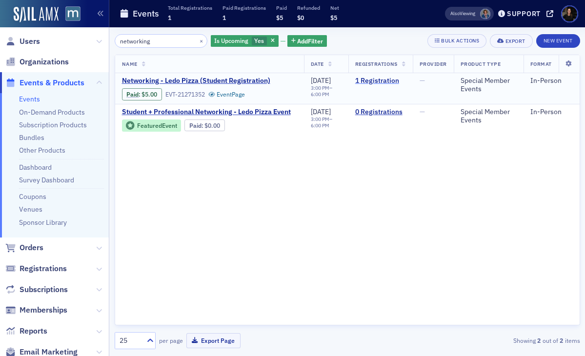
type input "networking"
click at [391, 82] on link "1 Registration" at bounding box center [380, 81] width 51 height 9
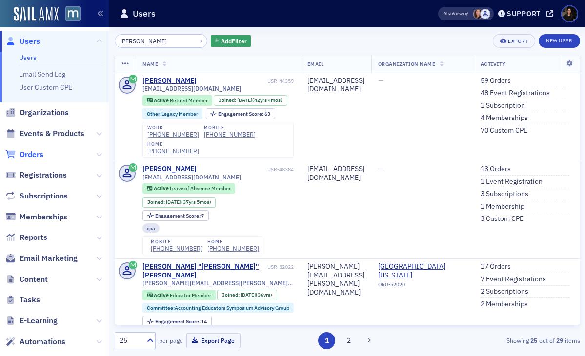
click at [31, 150] on span "Orders" at bounding box center [32, 154] width 24 height 11
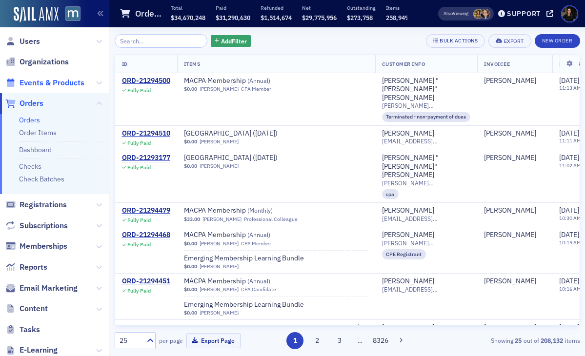
click at [33, 79] on span "Events & Products" at bounding box center [52, 83] width 65 height 11
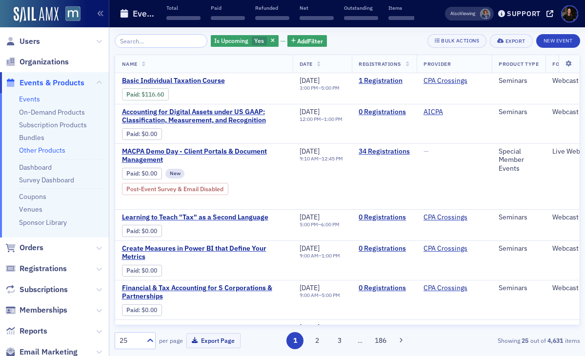
click at [31, 153] on link "Other Products" at bounding box center [42, 150] width 46 height 9
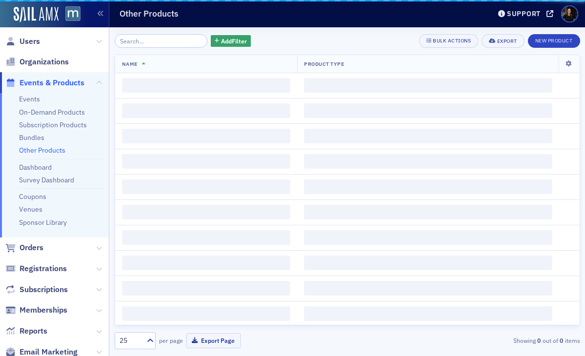
click at [132, 37] on input "search" at bounding box center [161, 41] width 93 height 14
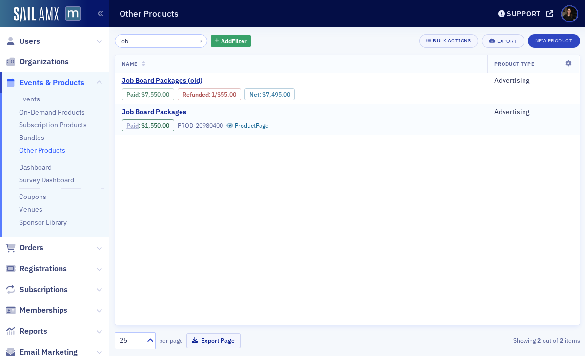
type input "job"
click at [131, 126] on link "Paid" at bounding box center [132, 125] width 12 height 7
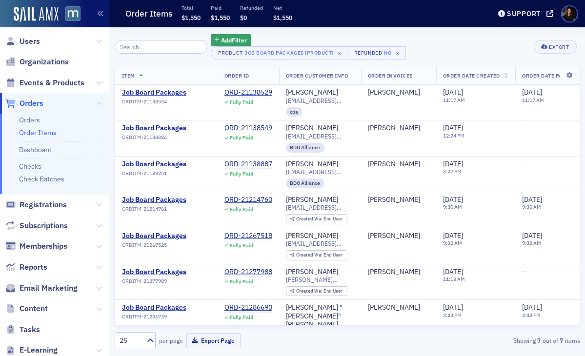
click at [292, 334] on div "25 per page Export Page Showing 7 out of 7 items" at bounding box center [347, 340] width 465 height 17
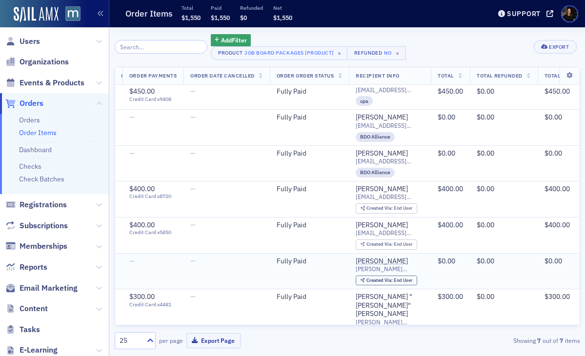
scroll to position [11, 461]
click at [29, 266] on span "Reports" at bounding box center [34, 267] width 28 height 11
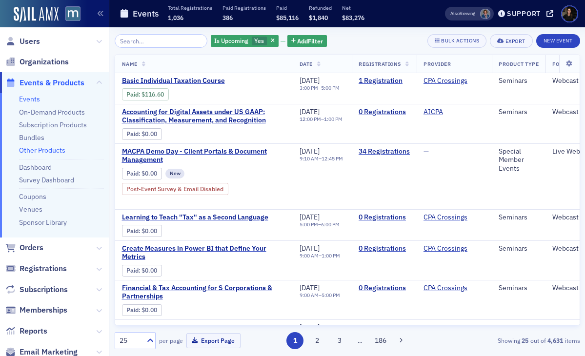
click at [38, 150] on link "Other Products" at bounding box center [42, 150] width 46 height 9
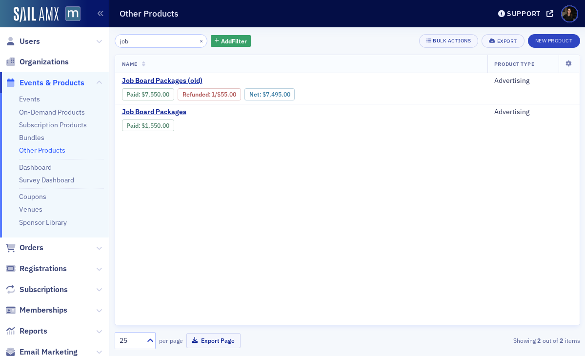
click at [257, 195] on div "Name Product Type Job Board Packages (old) Paid : $7,550.00 Refunded : 1 / $55.…" at bounding box center [347, 190] width 465 height 271
click at [260, 182] on div "Name Product Type Job Board Packages (old) Paid : $7,550.00 Refunded : 1 / $55.…" at bounding box center [347, 190] width 465 height 271
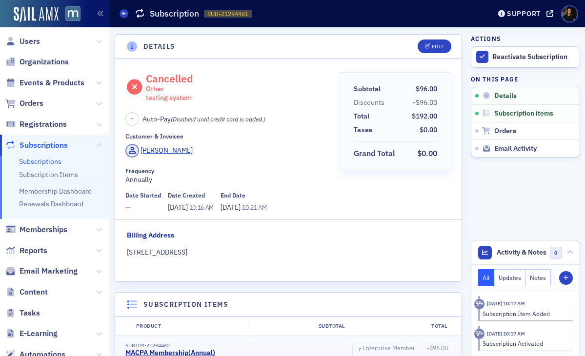
click at [29, 33] on span "Users" at bounding box center [54, 41] width 109 height 21
click at [29, 39] on span "Users" at bounding box center [30, 41] width 20 height 11
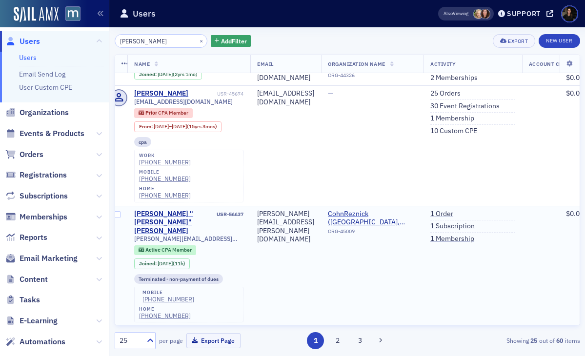
scroll to position [81, 8]
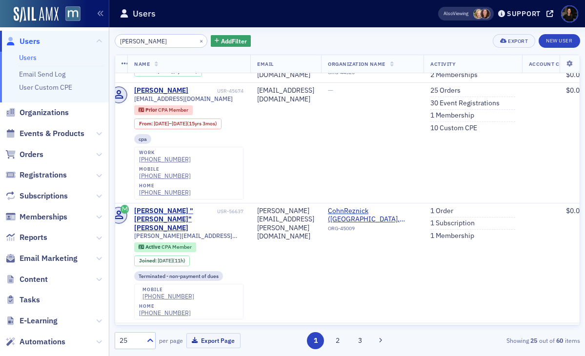
type input "[PERSON_NAME]"
